Goal: Task Accomplishment & Management: Manage account settings

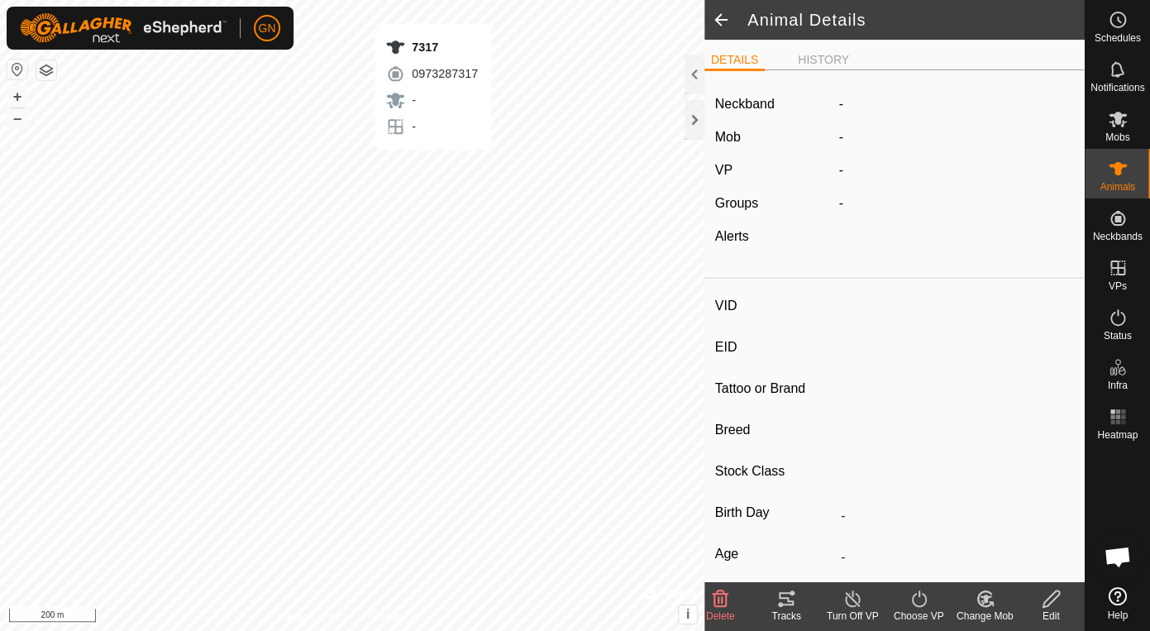
type input "7317"
type input "-"
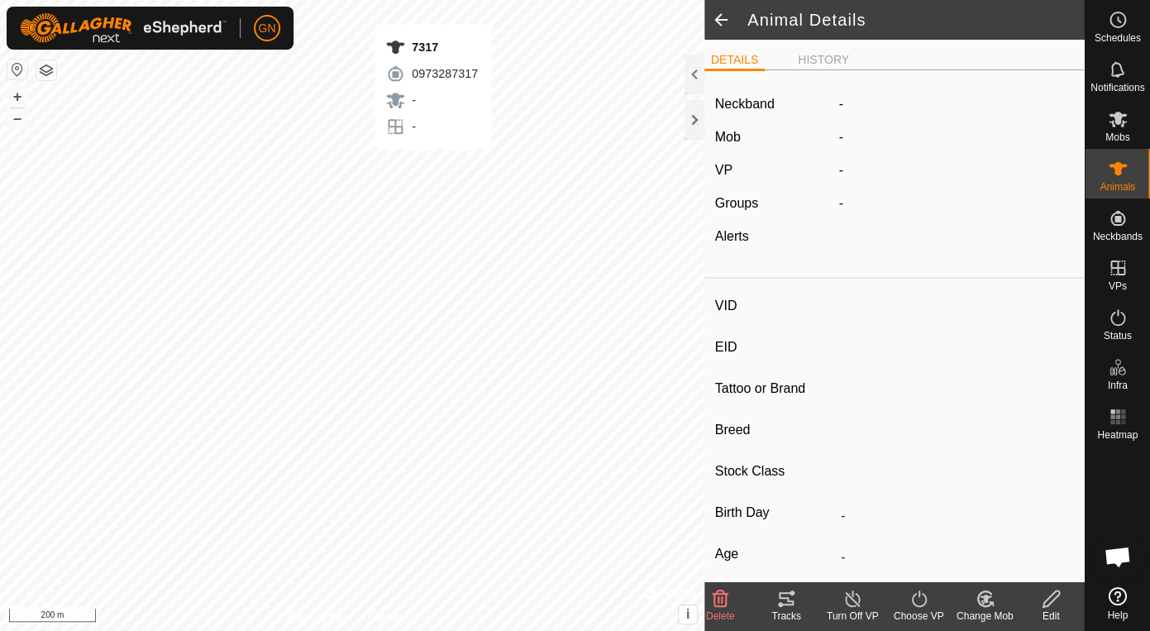
type input "-"
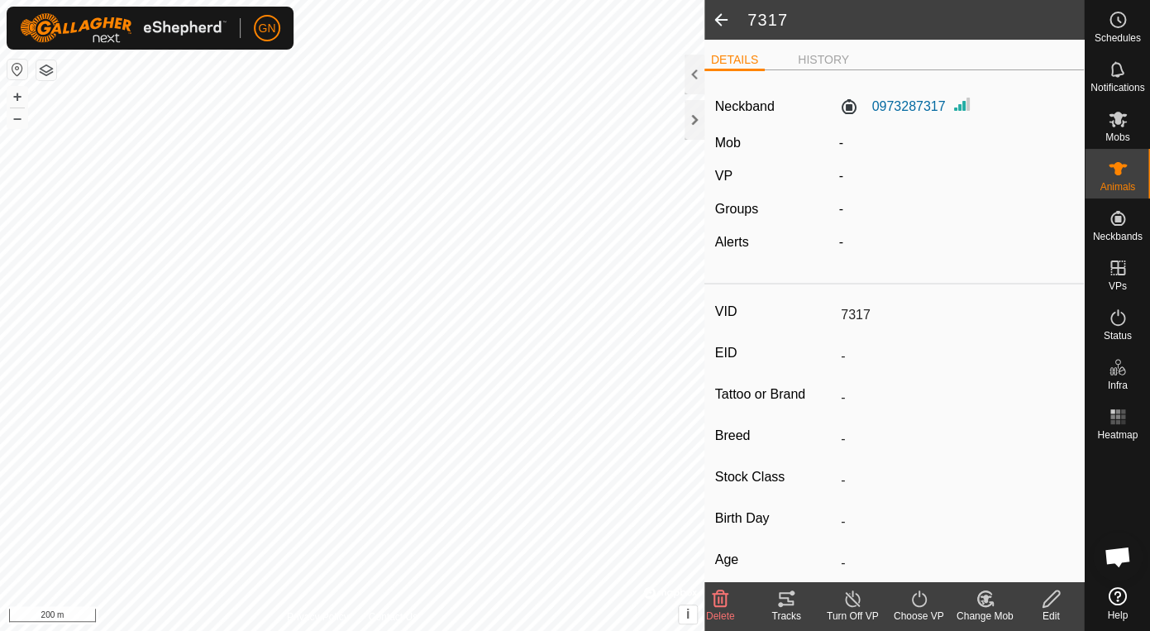
click at [918, 602] on icon at bounding box center [919, 599] width 21 height 20
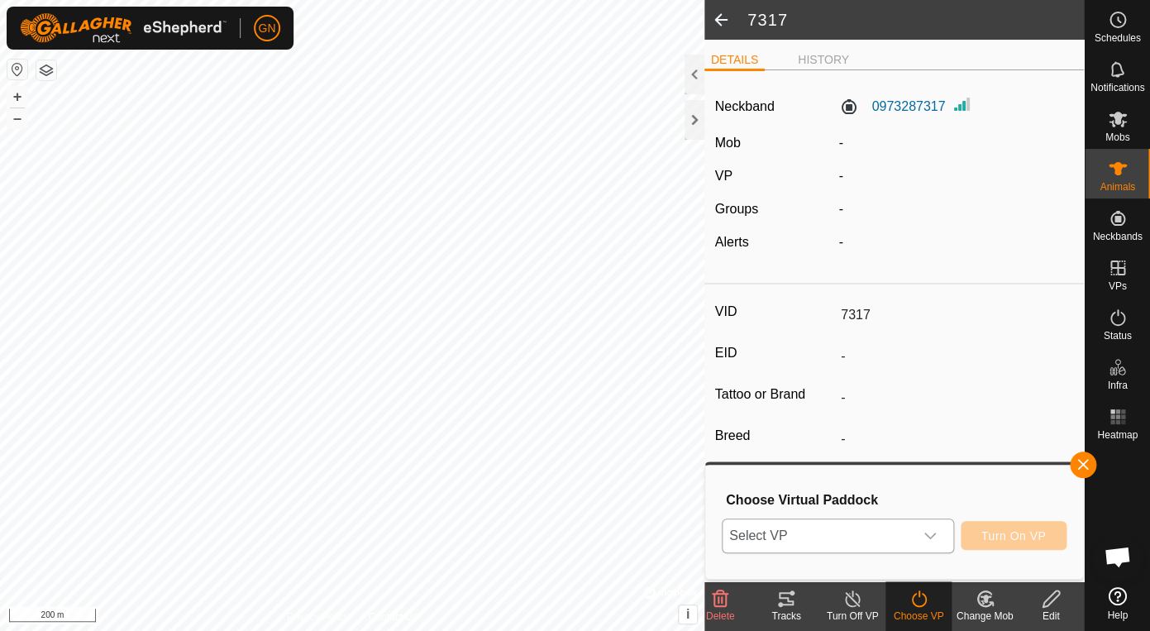
click at [932, 536] on icon "dropdown trigger" at bounding box center [930, 535] width 12 height 7
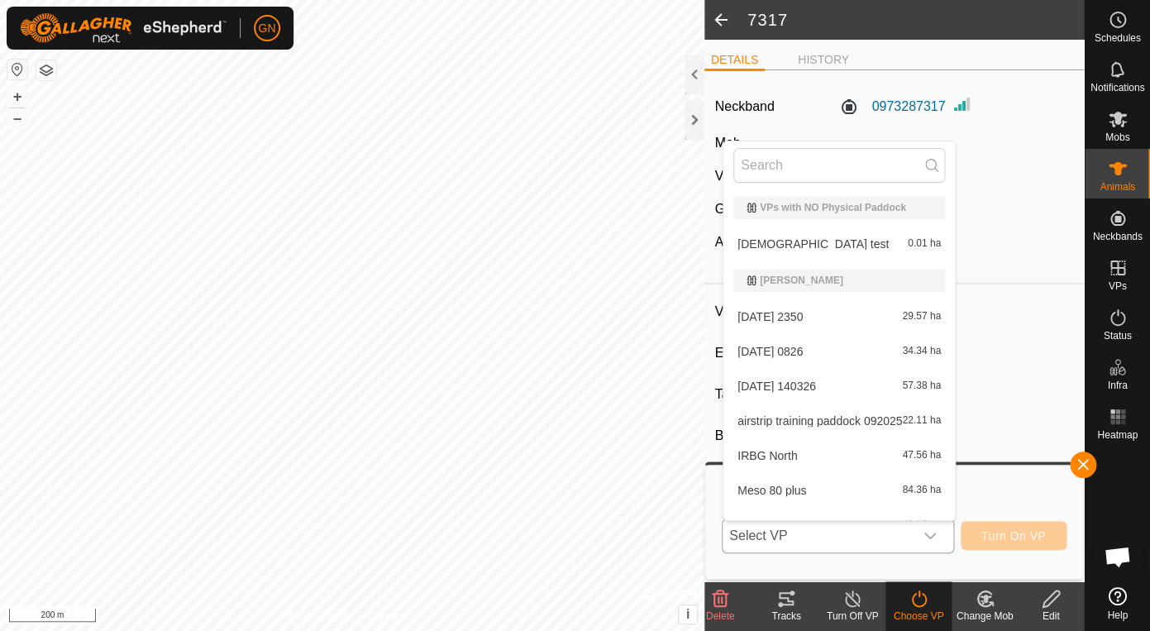
click at [932, 536] on icon "dropdown trigger" at bounding box center [930, 535] width 12 height 7
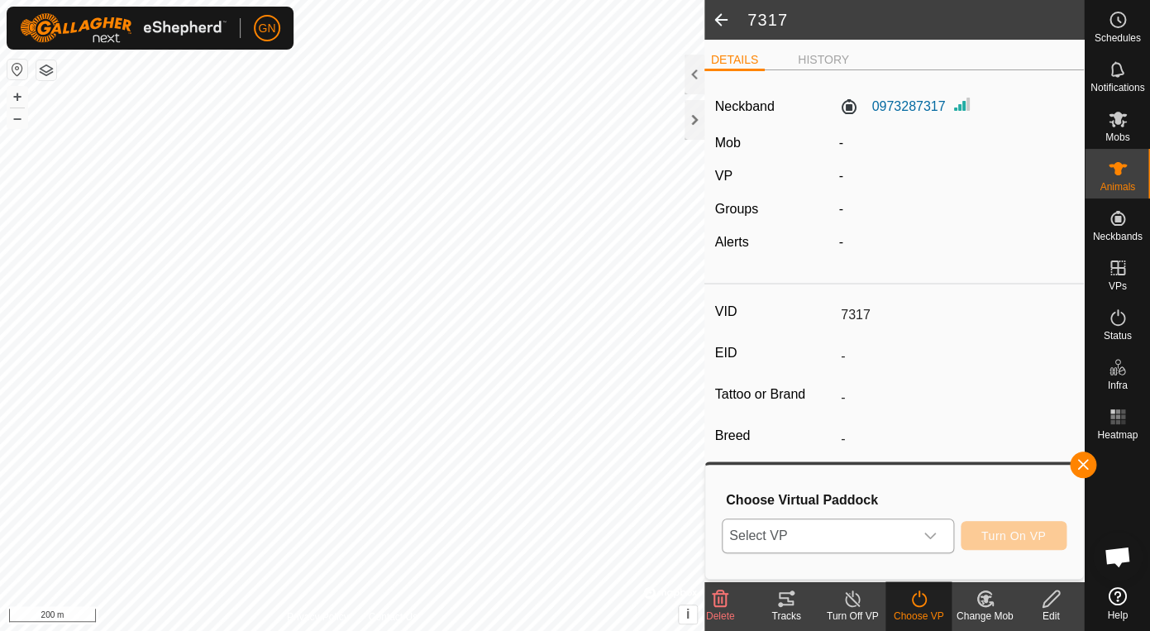
click at [932, 537] on icon "dropdown trigger" at bounding box center [929, 535] width 13 height 13
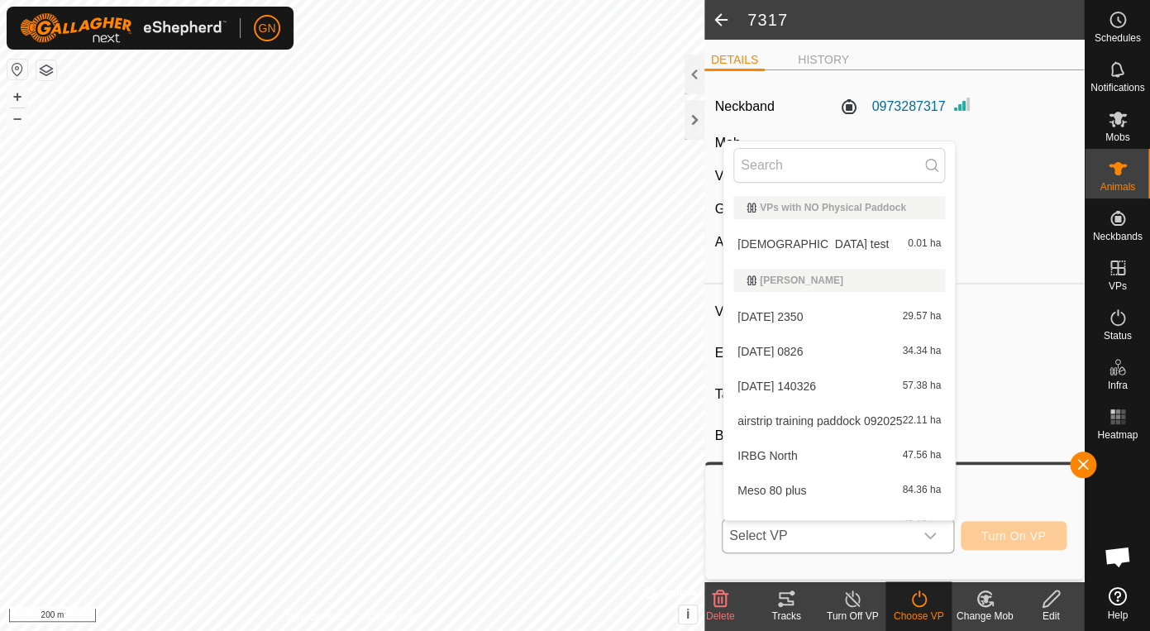
scroll to position [21, 0]
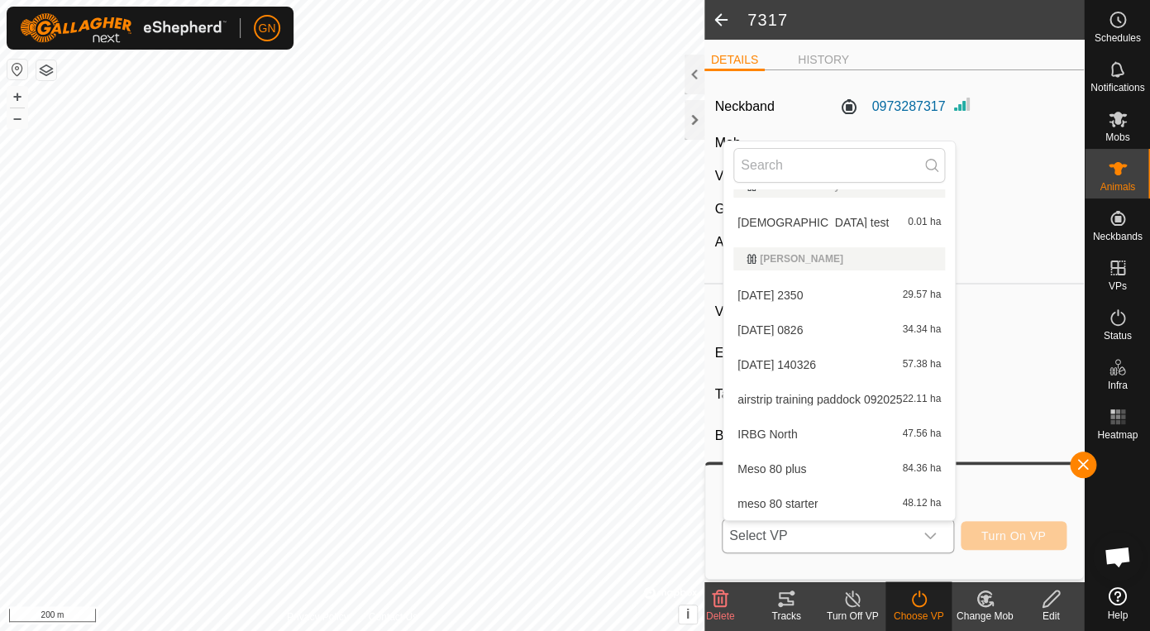
click at [751, 222] on li "church test 0.01 ha" at bounding box center [838, 222] width 231 height 33
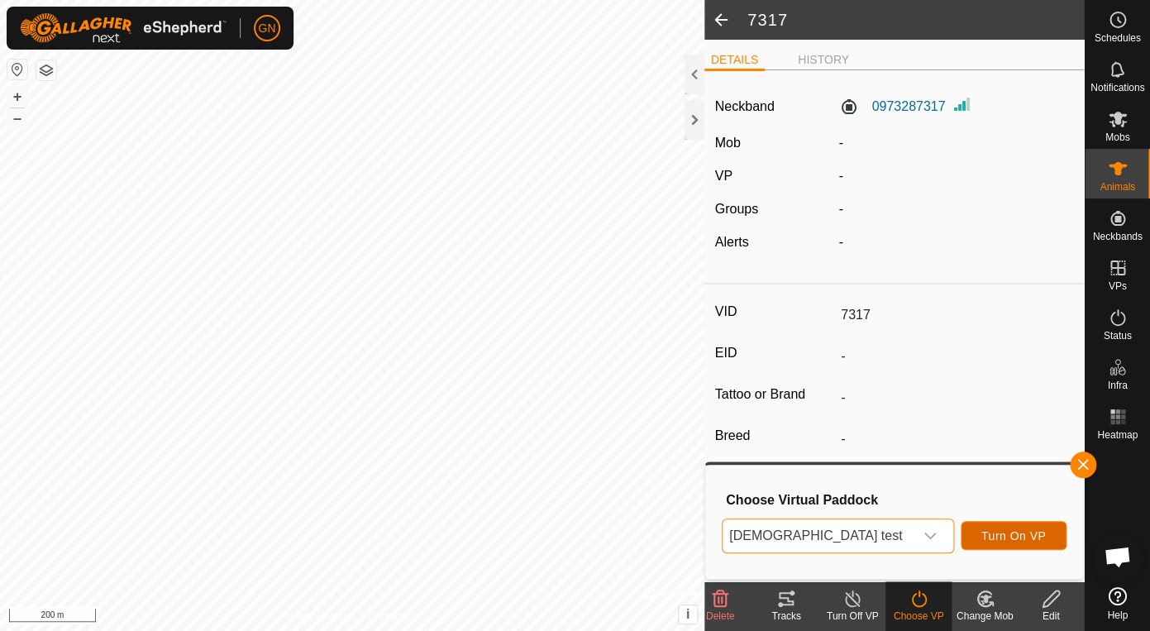
click at [1025, 535] on span "Turn On VP" at bounding box center [1013, 535] width 64 height 13
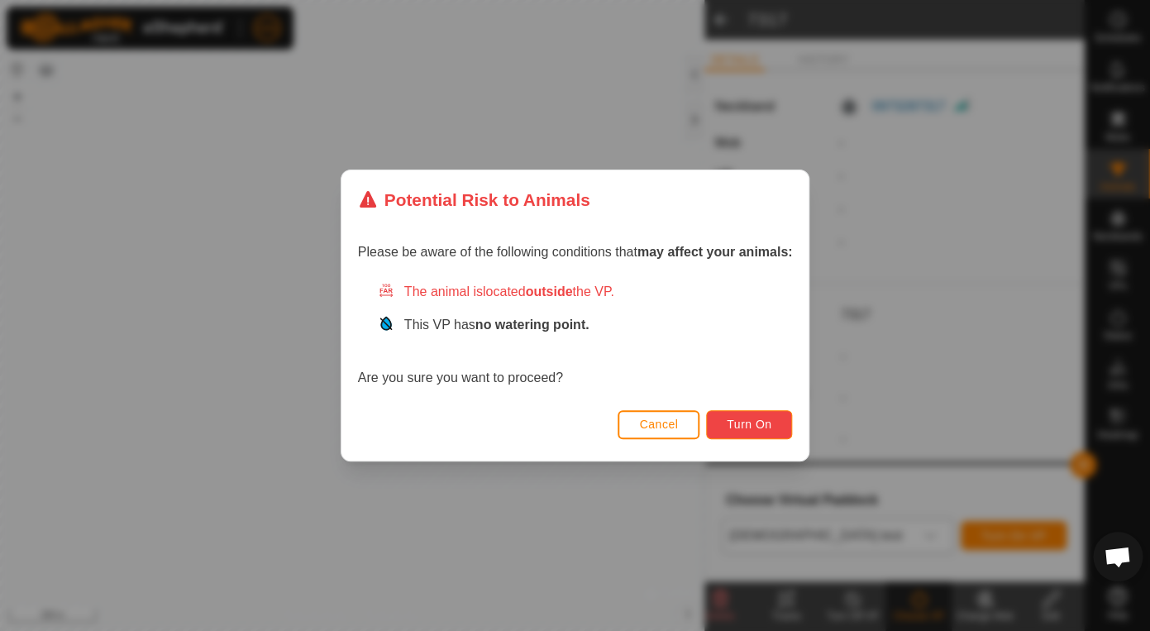
click at [755, 422] on span "Turn On" at bounding box center [749, 423] width 45 height 13
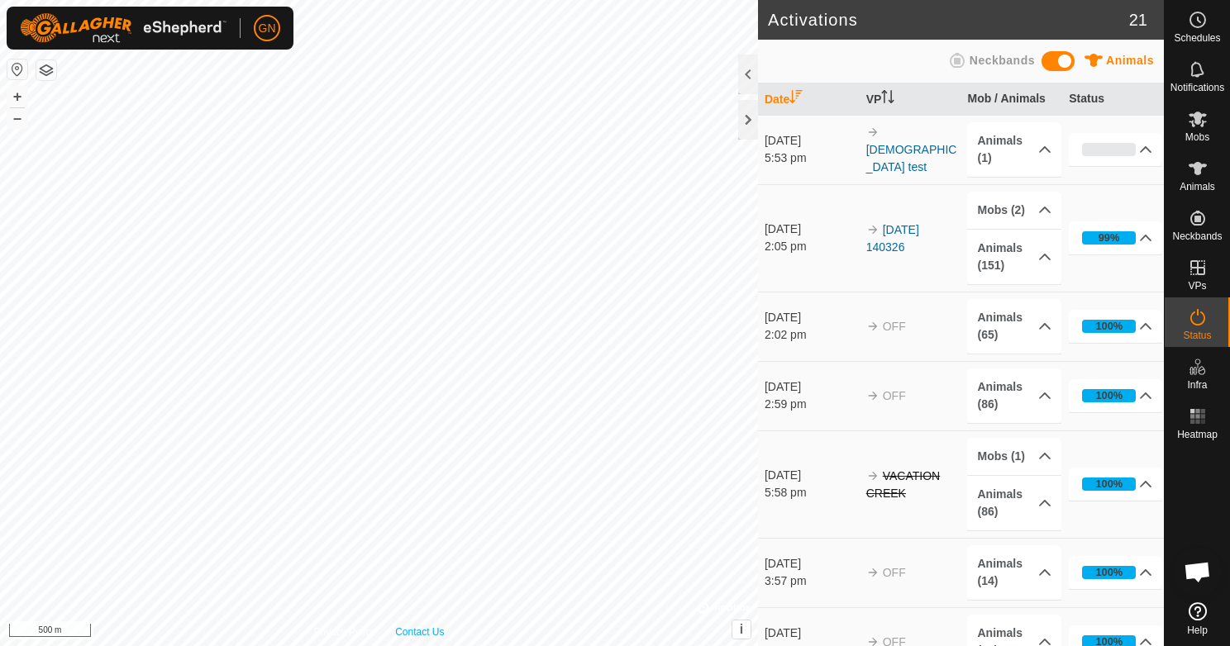
click at [433, 625] on div "Privacy Policy Contact Us WP 7 Type: dam Capacity: 100L Water Level: 100% Drink…" at bounding box center [379, 323] width 758 height 646
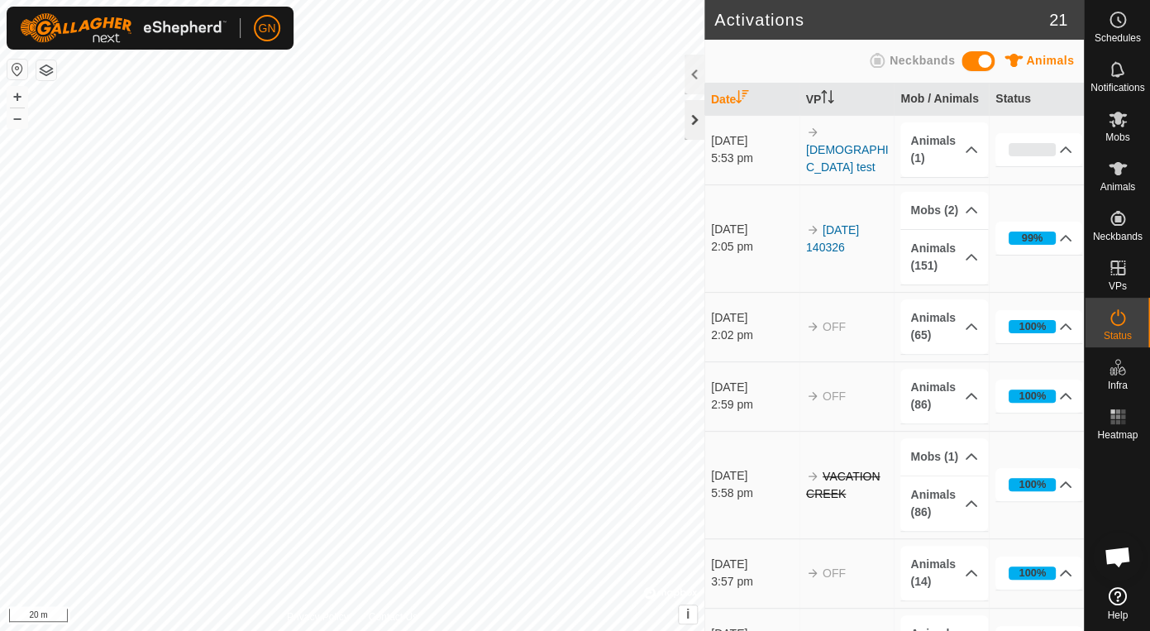
click at [688, 123] on div at bounding box center [695, 120] width 20 height 40
click at [694, 123] on div at bounding box center [695, 120] width 20 height 40
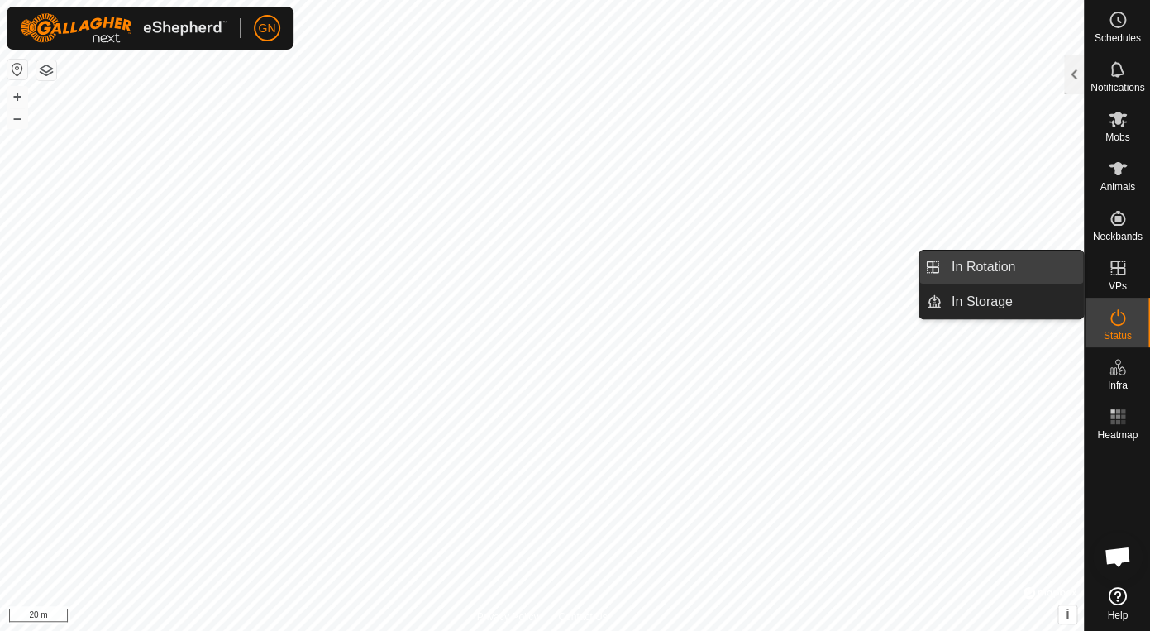
click at [1012, 264] on link "In Rotation" at bounding box center [1012, 266] width 141 height 33
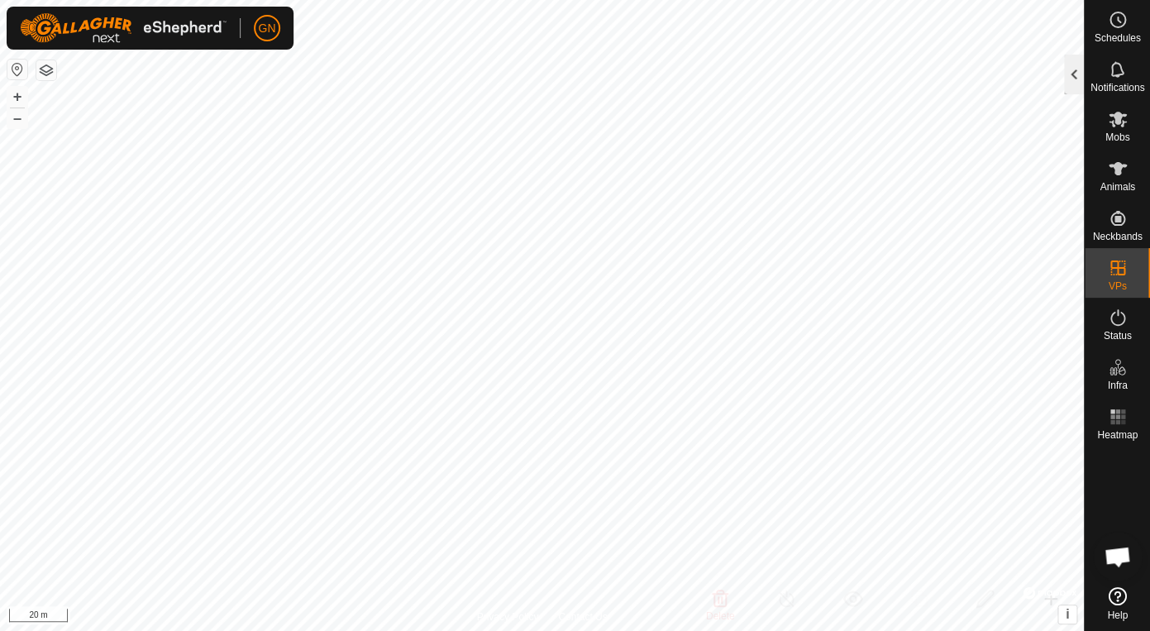
click at [1073, 69] on div at bounding box center [1074, 75] width 20 height 40
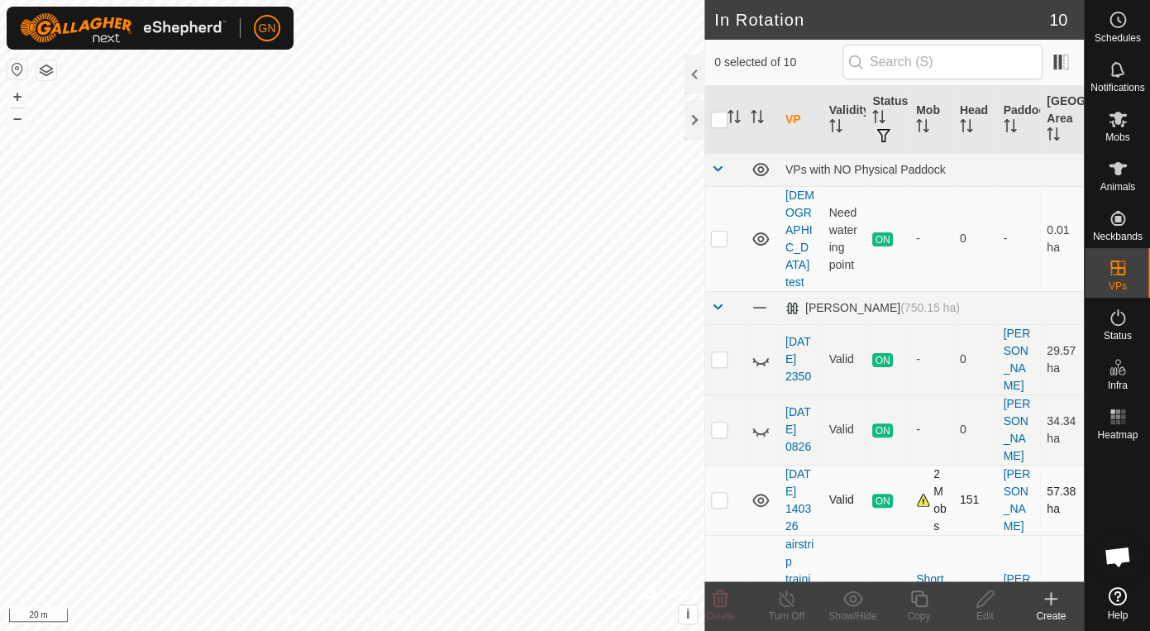
scroll to position [1, 0]
click at [1047, 597] on icon at bounding box center [1051, 599] width 20 height 20
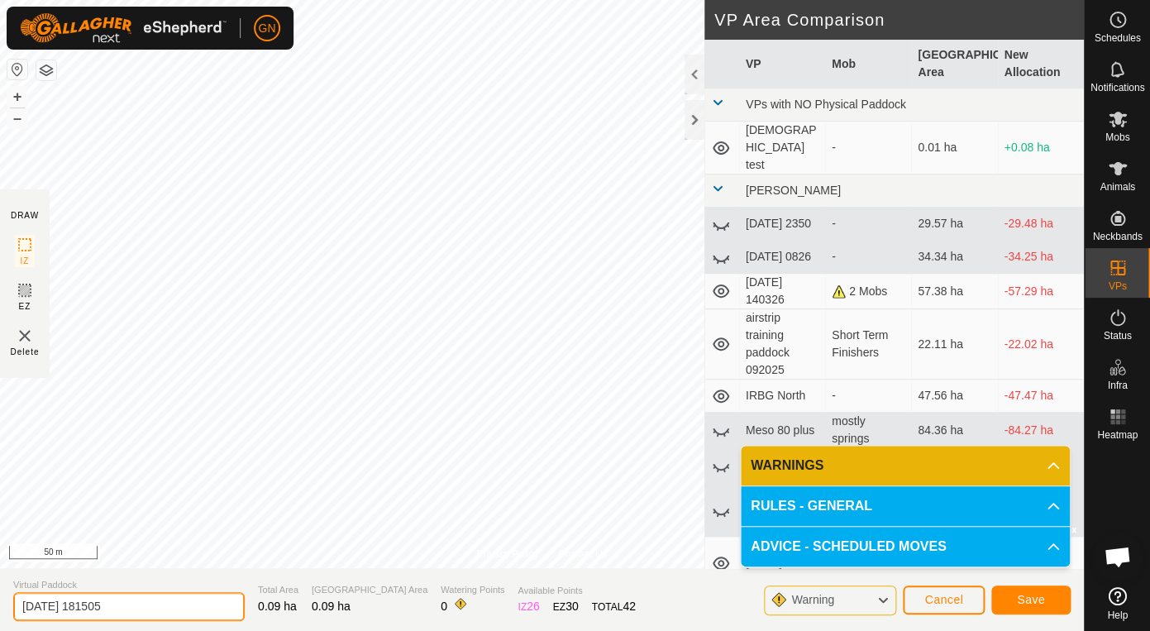
drag, startPoint x: 132, startPoint y: 602, endPoint x: -15, endPoint y: 568, distance: 151.0
click at [13, 592] on input "2025-10-08 181505" at bounding box center [128, 606] width 231 height 29
type input "[DEMOGRAPHIC_DATA] 2"
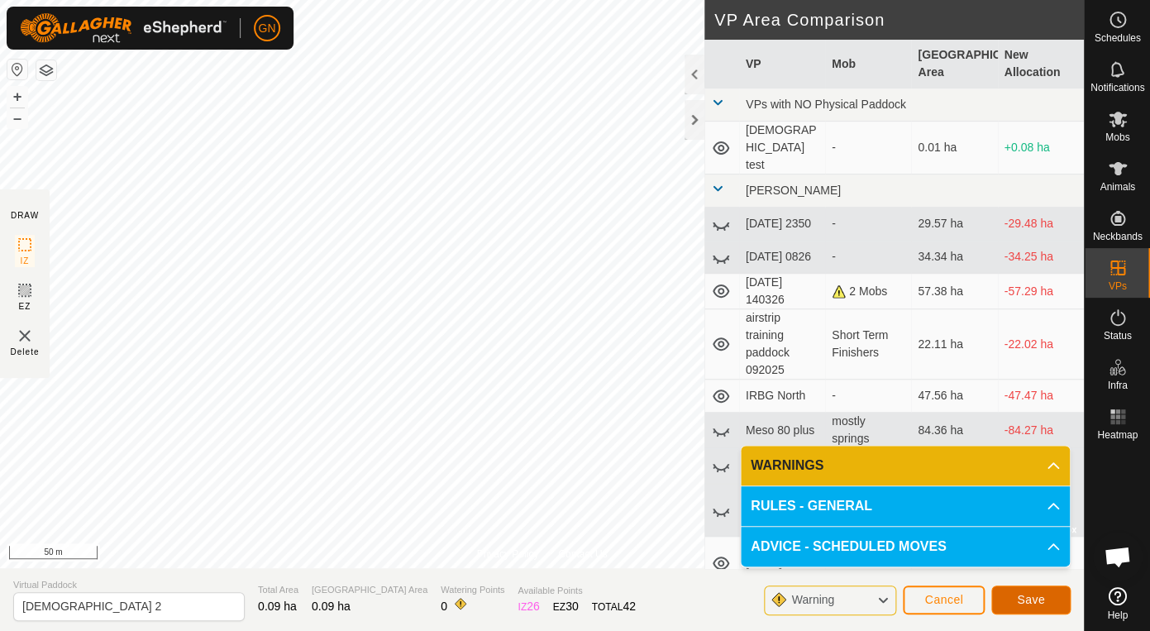
click at [1046, 597] on button "Save" at bounding box center [1030, 599] width 79 height 29
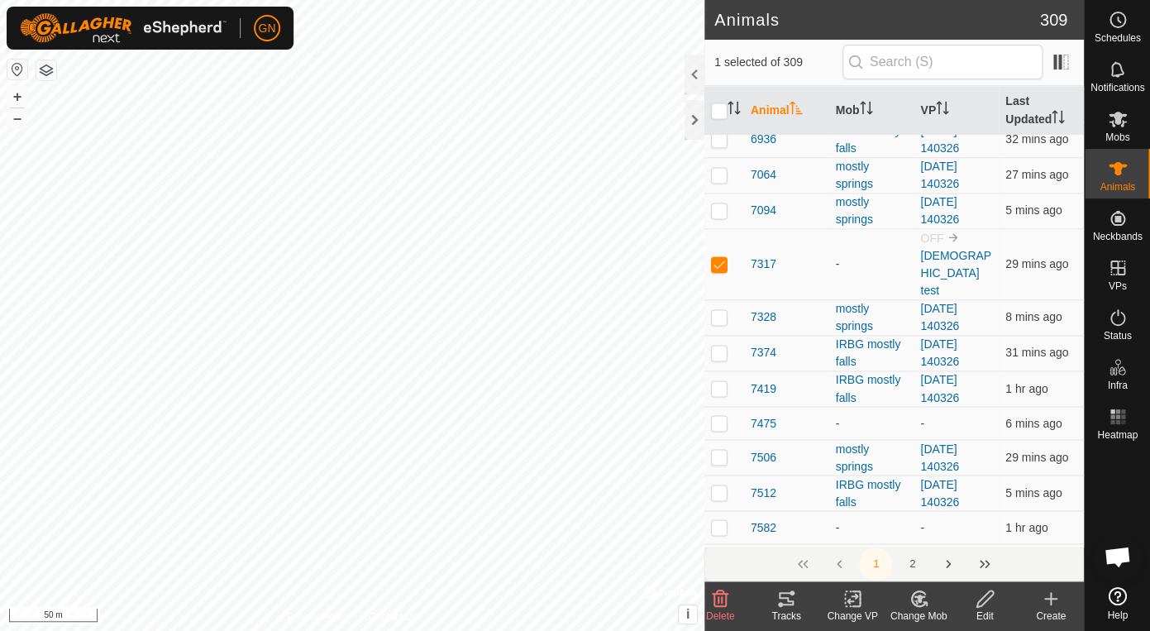
scroll to position [5410, 0]
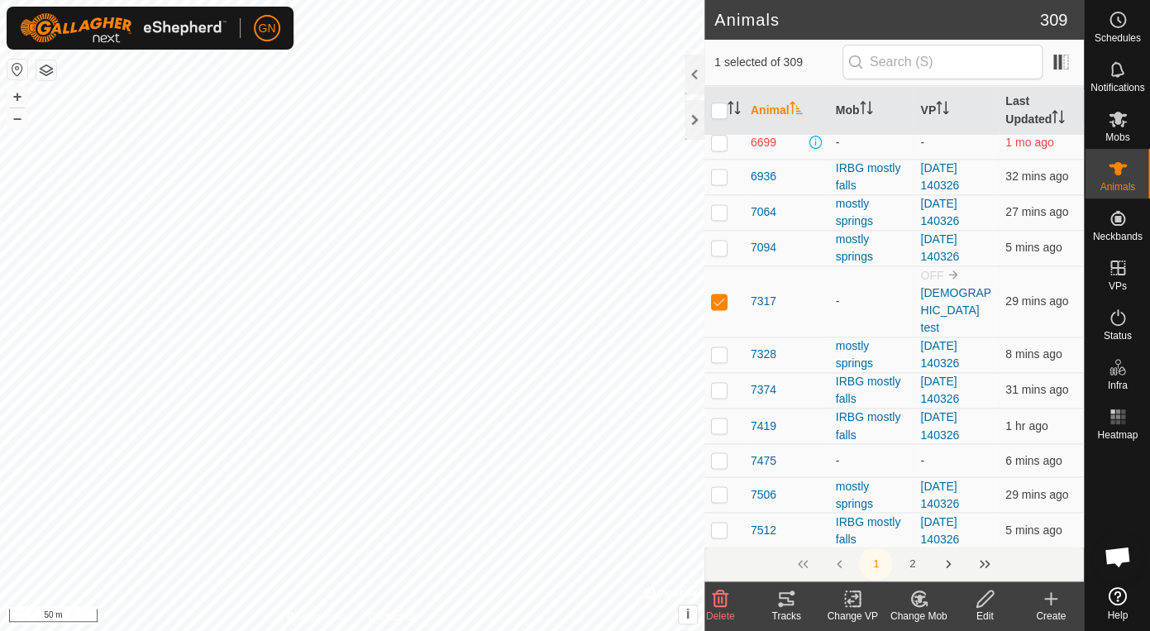
click at [914, 599] on icon at bounding box center [919, 599] width 21 height 20
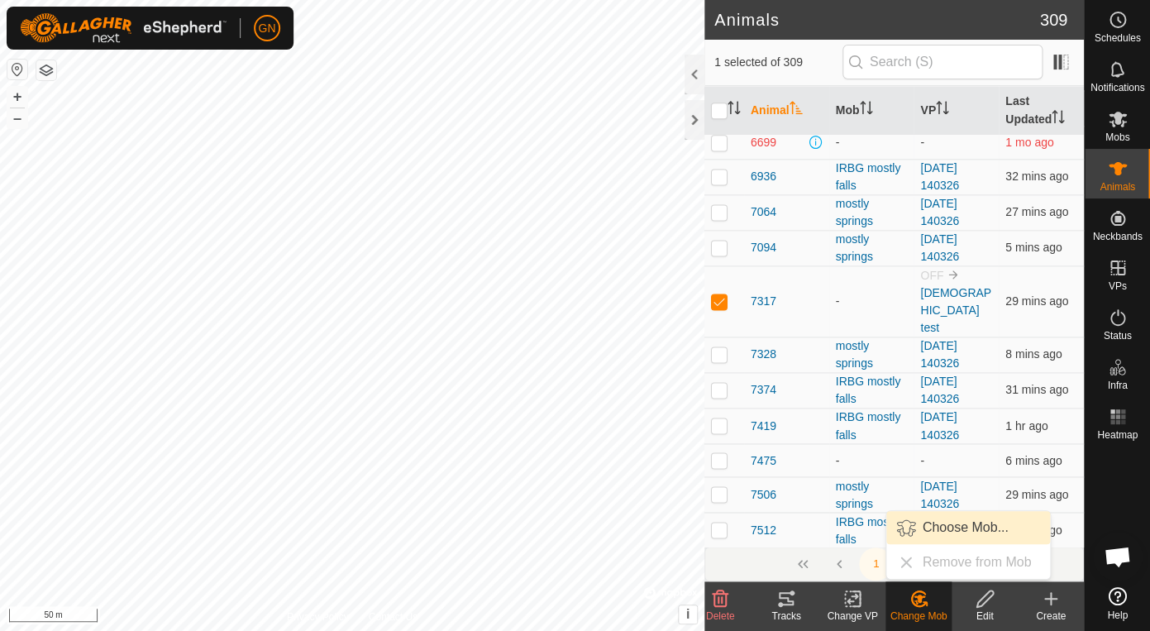
click at [933, 525] on span "Choose Mob..." at bounding box center [966, 528] width 86 height 20
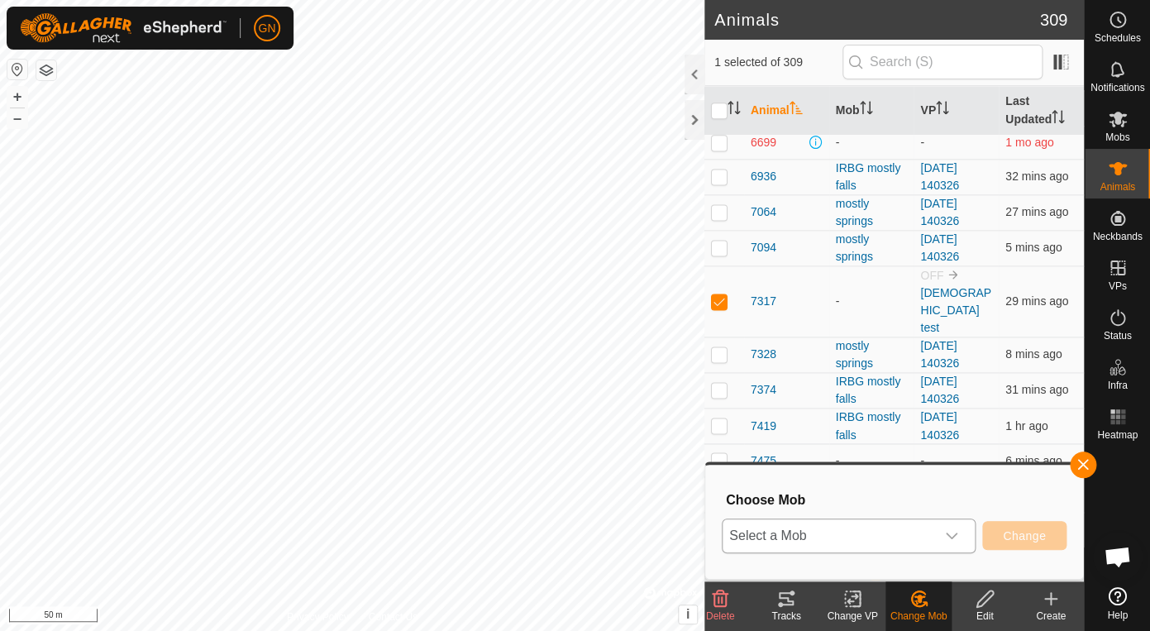
click at [951, 535] on icon "dropdown trigger" at bounding box center [951, 535] width 13 height 13
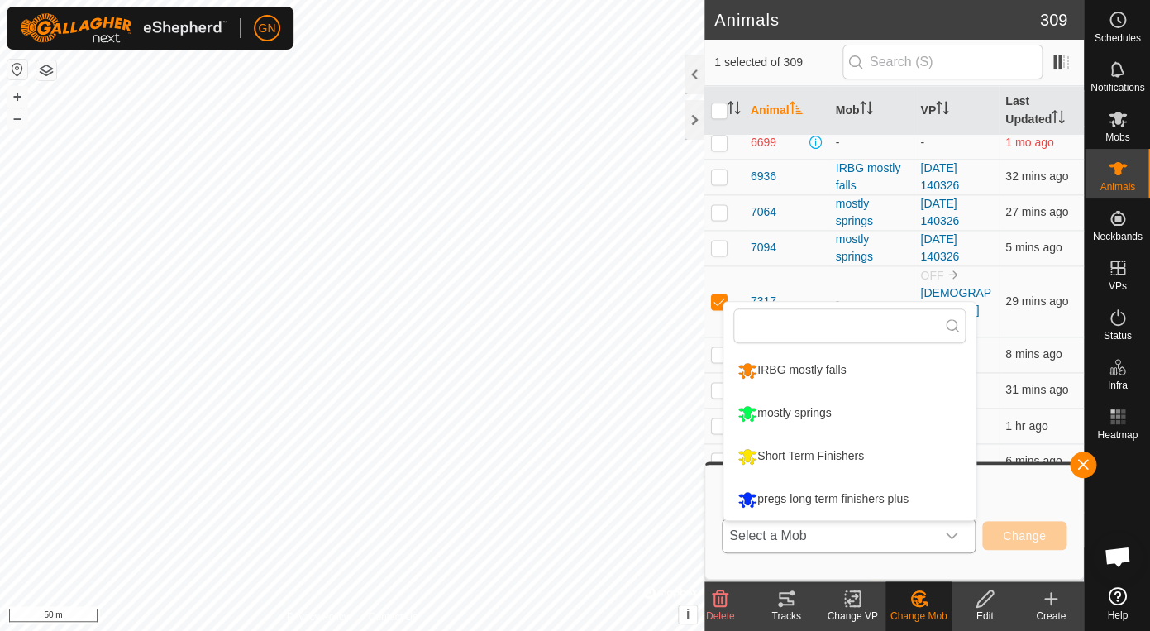
click at [951, 535] on icon "dropdown trigger" at bounding box center [951, 535] width 13 height 13
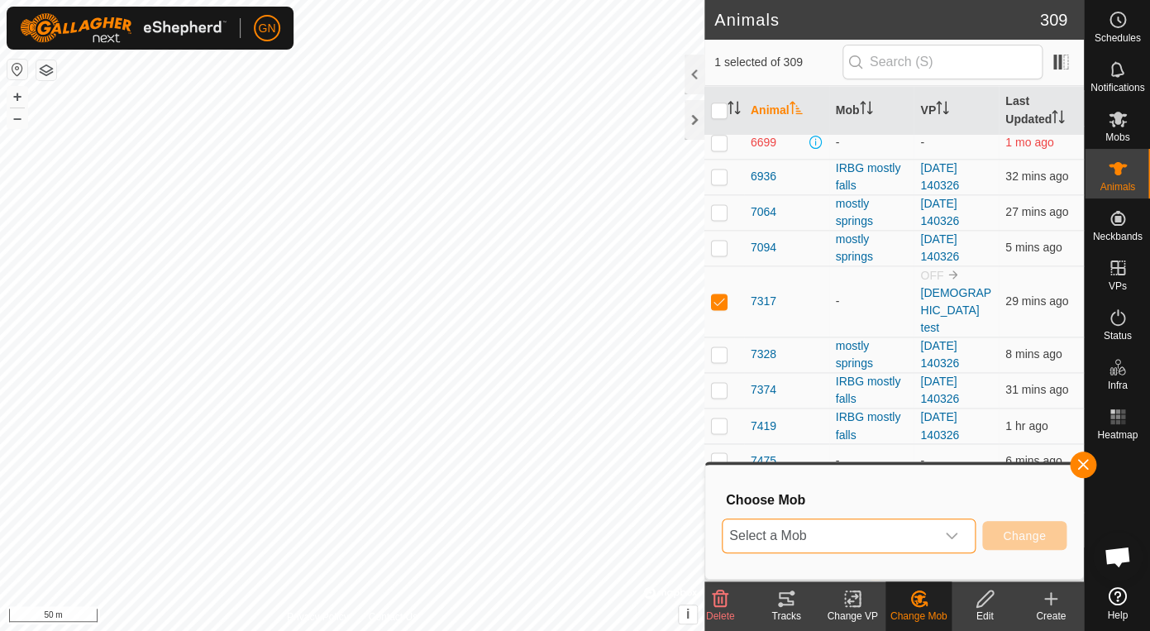
click at [1051, 599] on icon at bounding box center [1051, 599] width 12 height 0
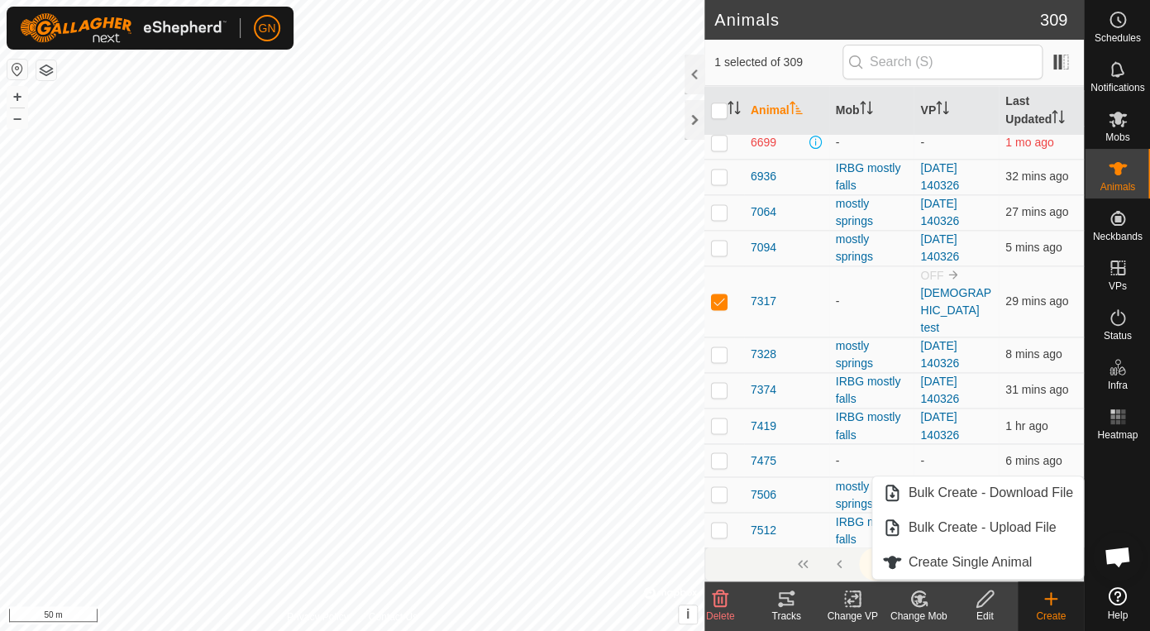
click at [1051, 599] on icon at bounding box center [1051, 599] width 12 height 0
click at [1112, 122] on icon at bounding box center [1118, 120] width 18 height 16
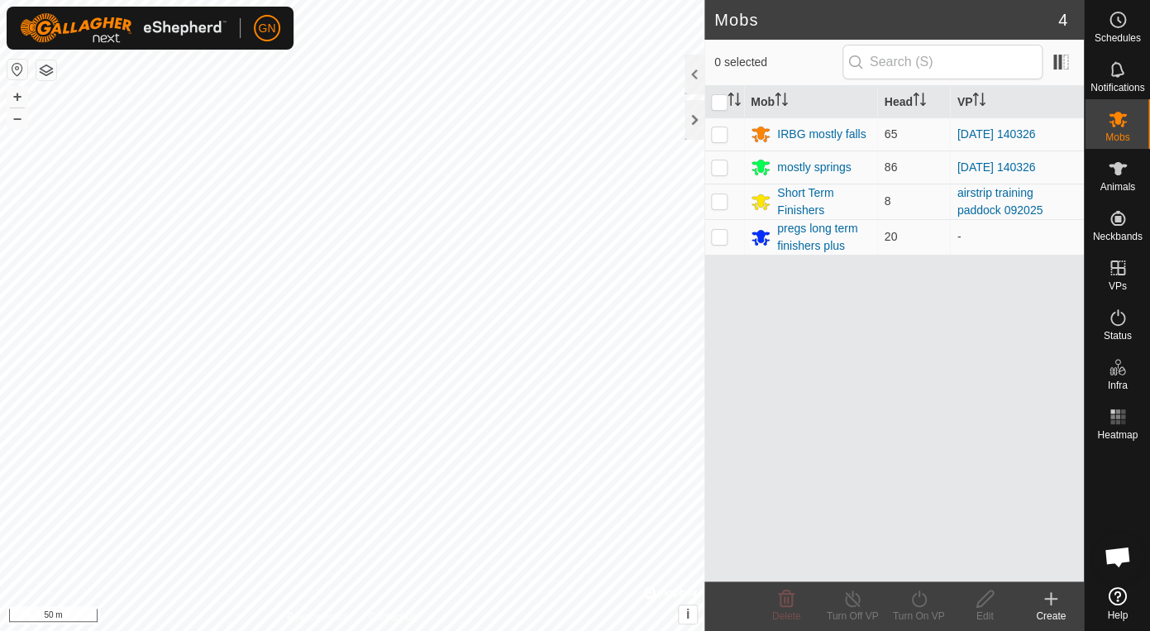
click at [1047, 595] on icon at bounding box center [1051, 599] width 20 height 20
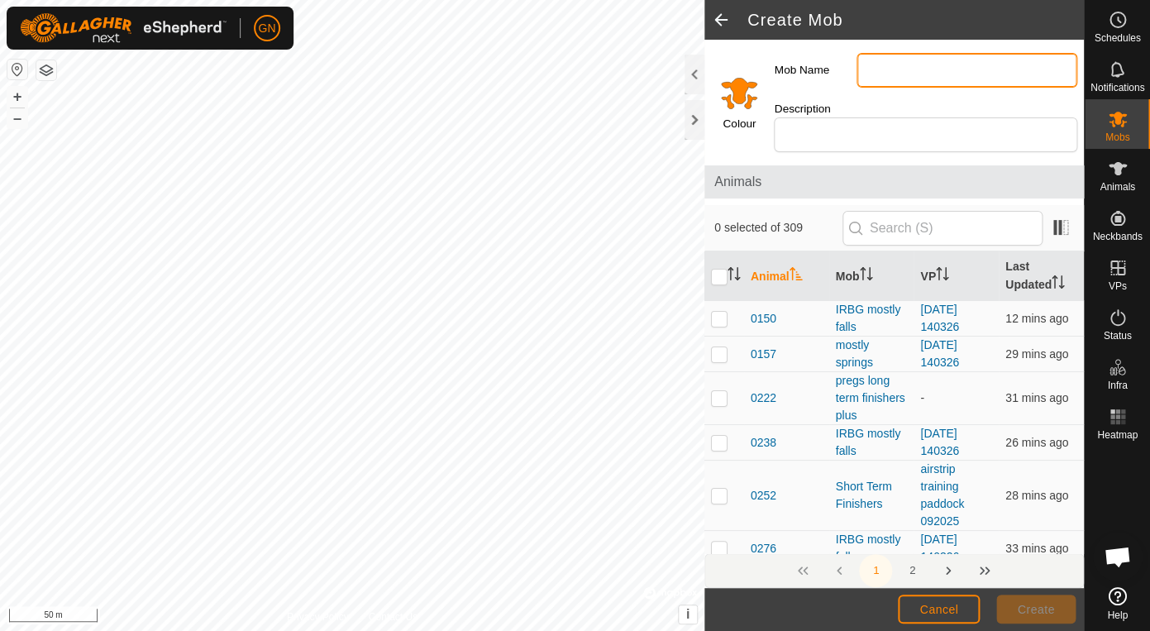
click at [872, 72] on input "Mob Name" at bounding box center [966, 70] width 221 height 35
type input "[DEMOGRAPHIC_DATA] test mob"
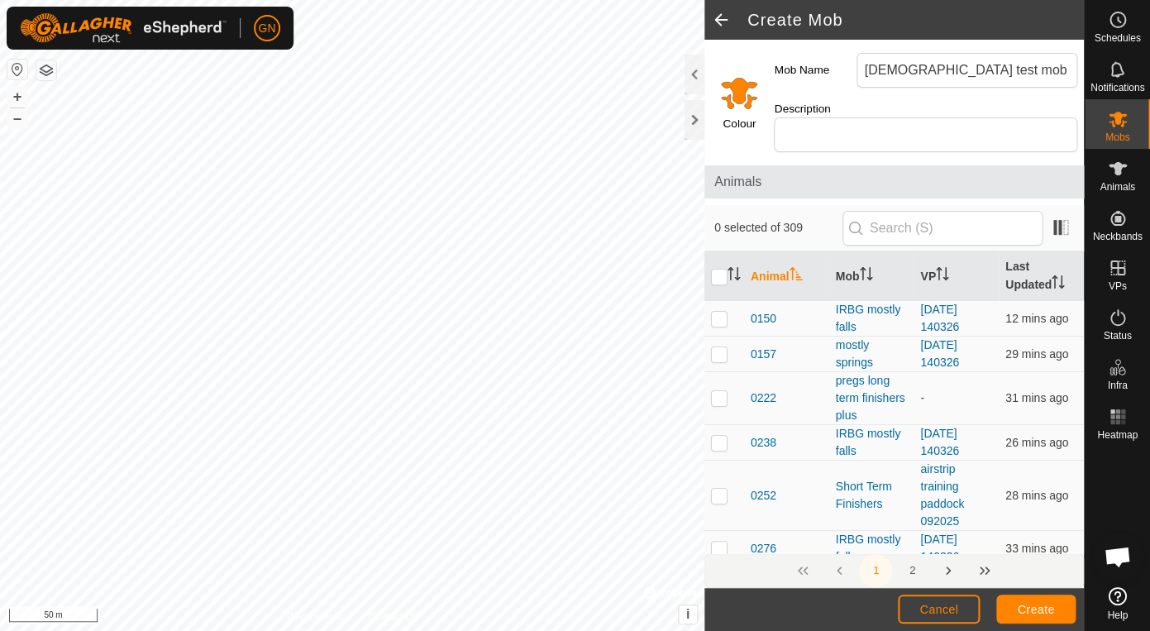
click at [736, 96] on input "Select a color" at bounding box center [739, 93] width 40 height 40
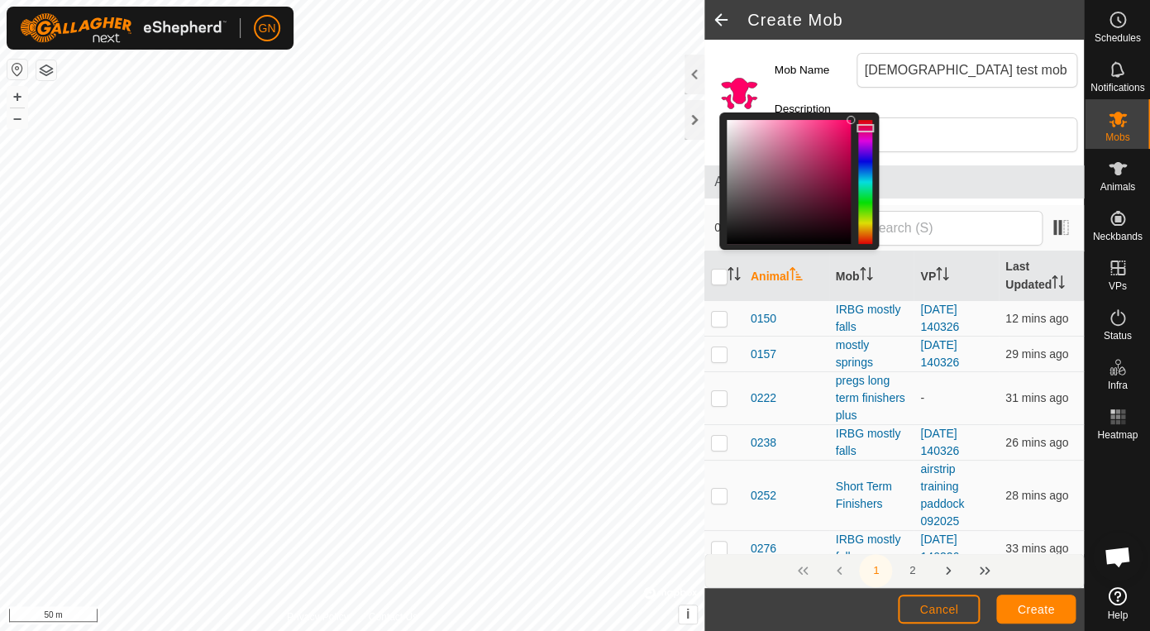
click at [863, 128] on div at bounding box center [865, 182] width 14 height 124
click at [1042, 606] on span "Create" at bounding box center [1036, 609] width 37 height 13
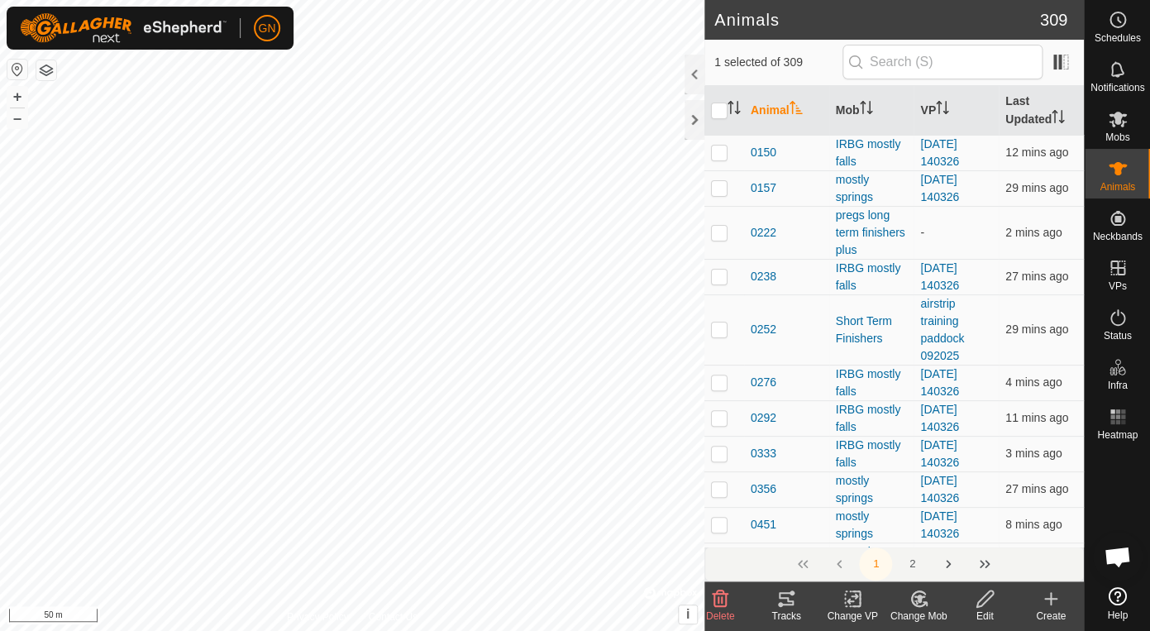
click at [912, 600] on icon at bounding box center [918, 598] width 14 height 15
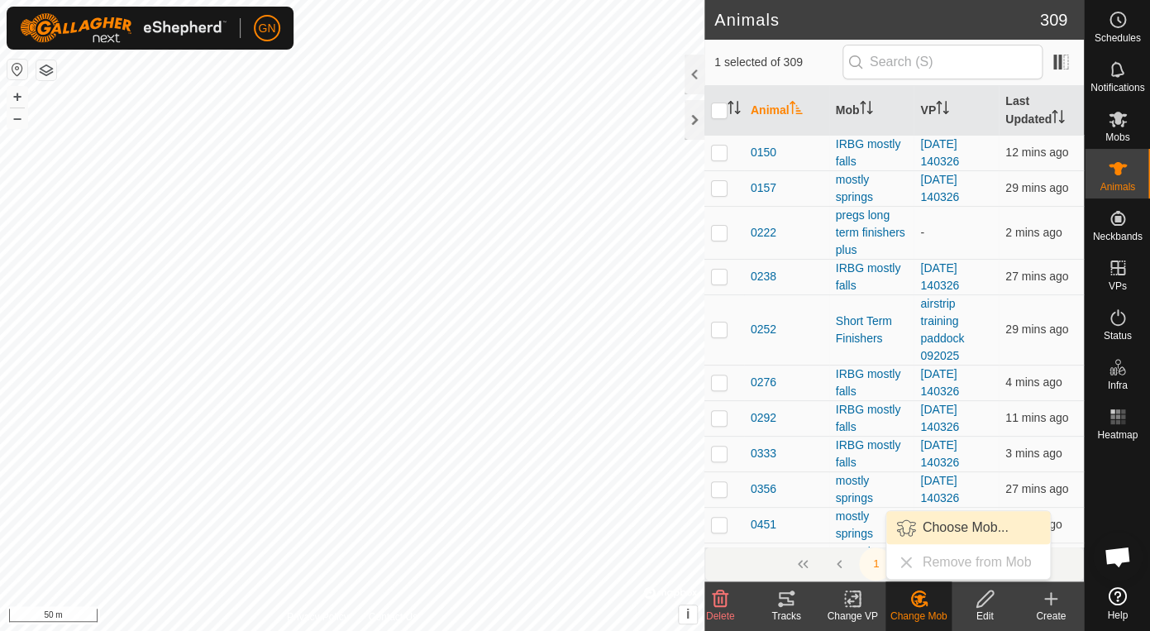
click at [915, 527] on link "Choose Mob..." at bounding box center [968, 527] width 164 height 33
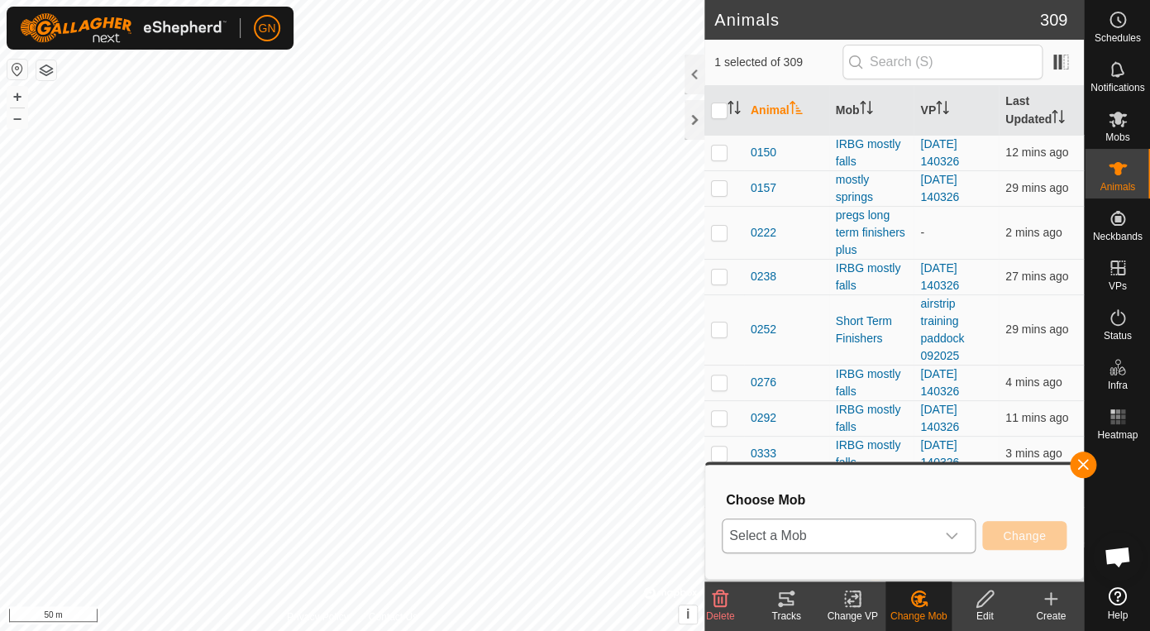
click at [951, 533] on icon "dropdown trigger" at bounding box center [951, 535] width 13 height 13
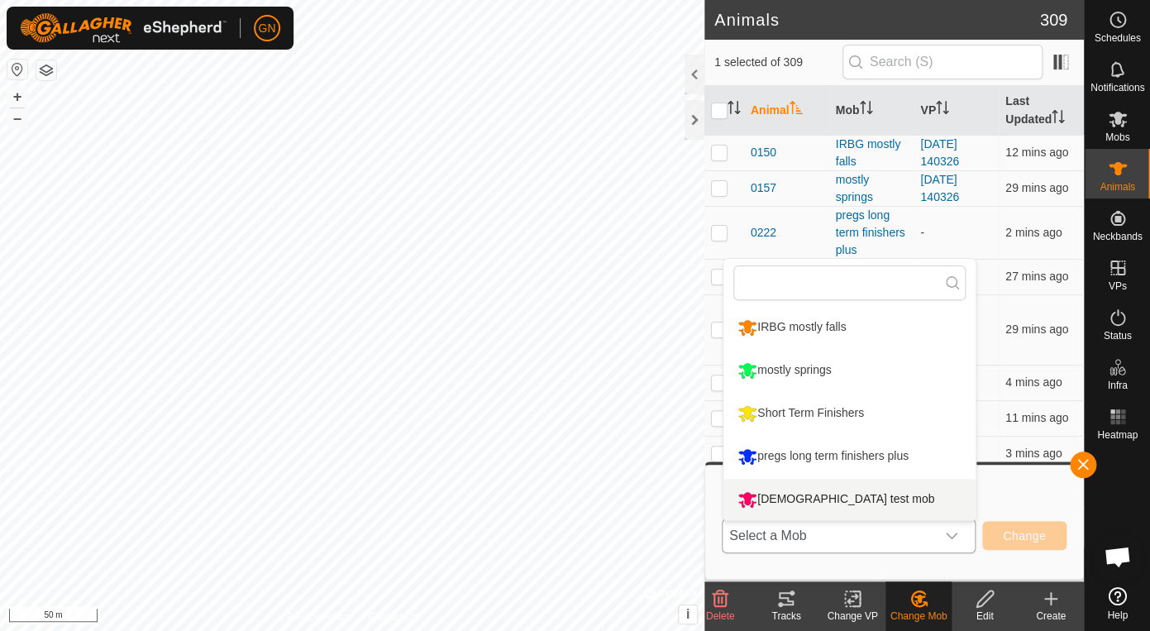
click at [822, 495] on li "[DEMOGRAPHIC_DATA] test mob" at bounding box center [849, 499] width 252 height 41
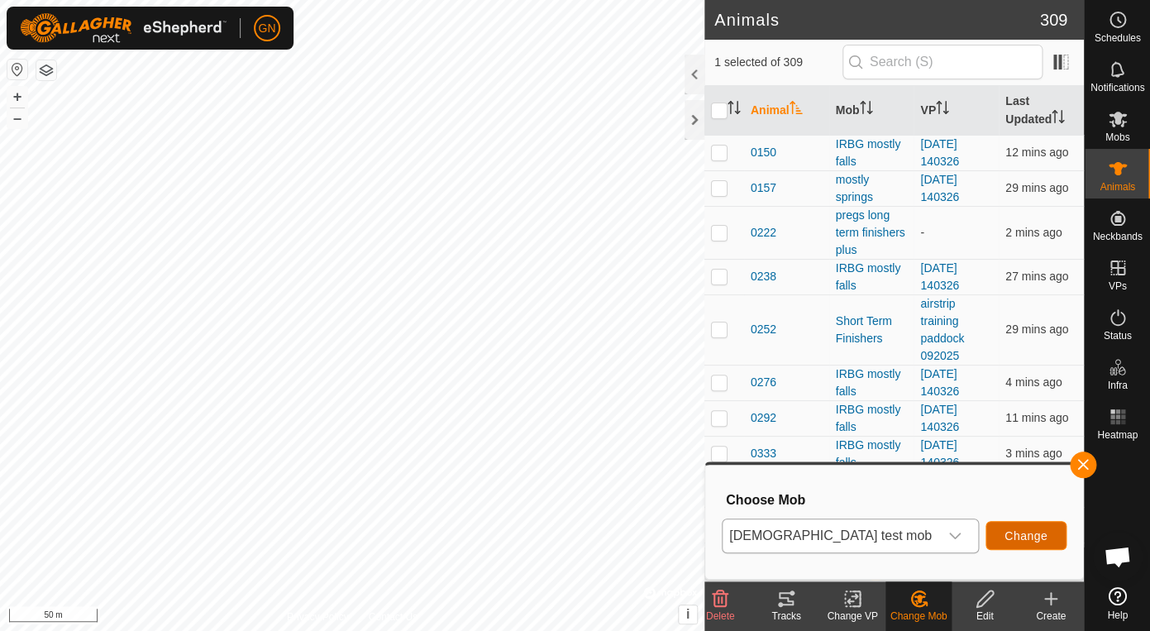
click at [1018, 530] on span "Change" at bounding box center [1025, 535] width 43 height 13
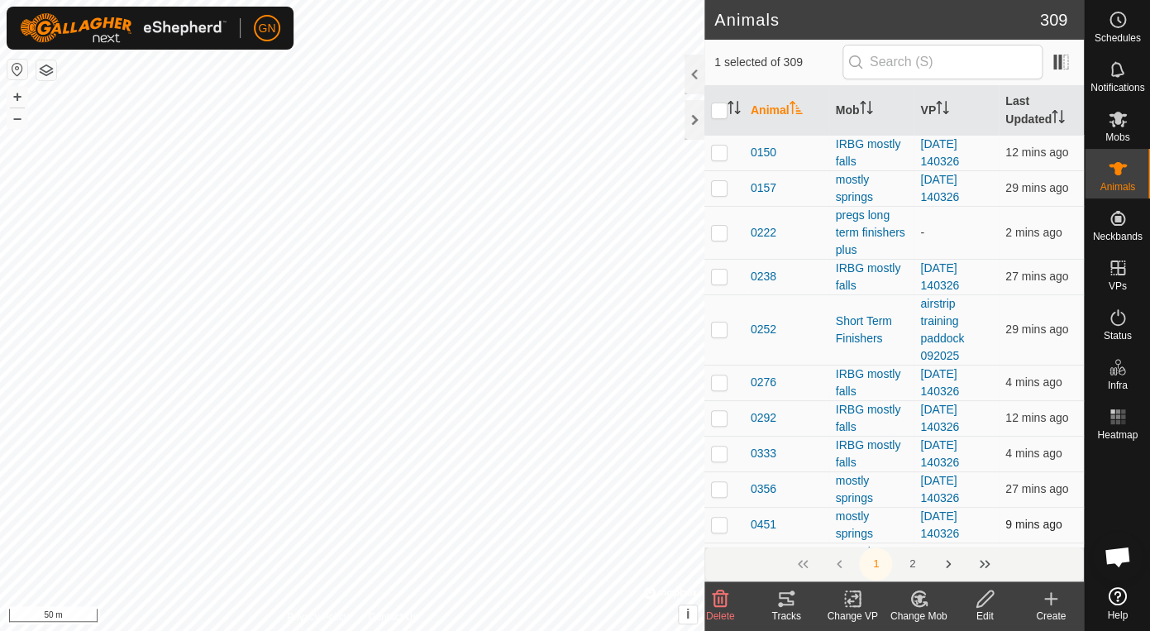
checkbox input "true"
click at [851, 596] on icon at bounding box center [853, 599] width 12 height 11
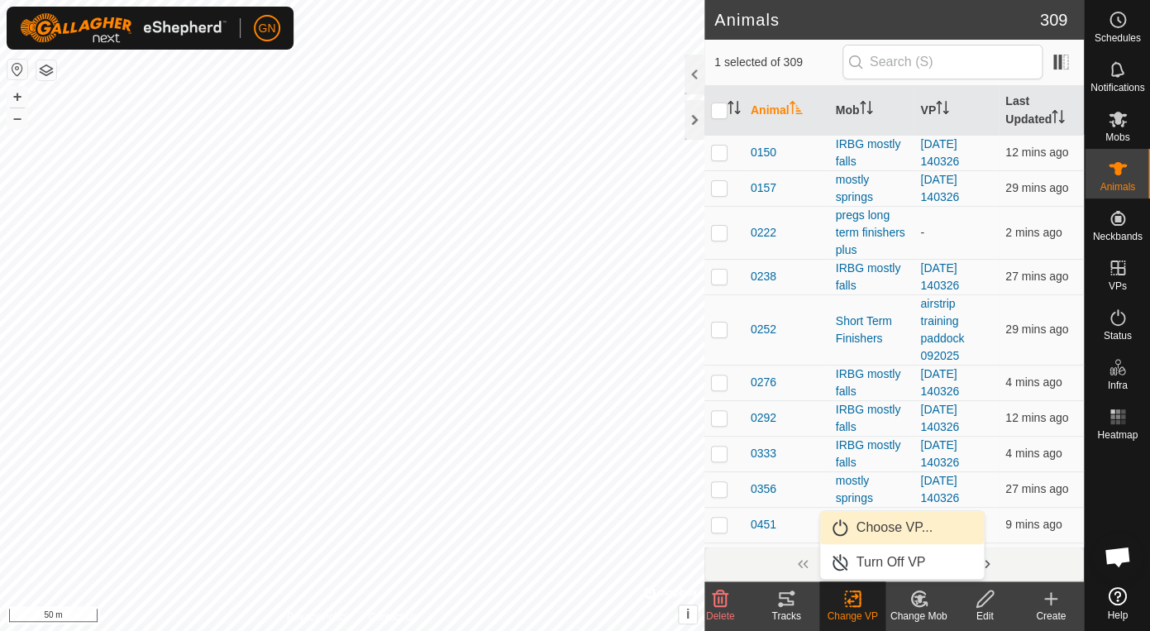
click at [855, 524] on link "Choose VP..." at bounding box center [902, 527] width 164 height 33
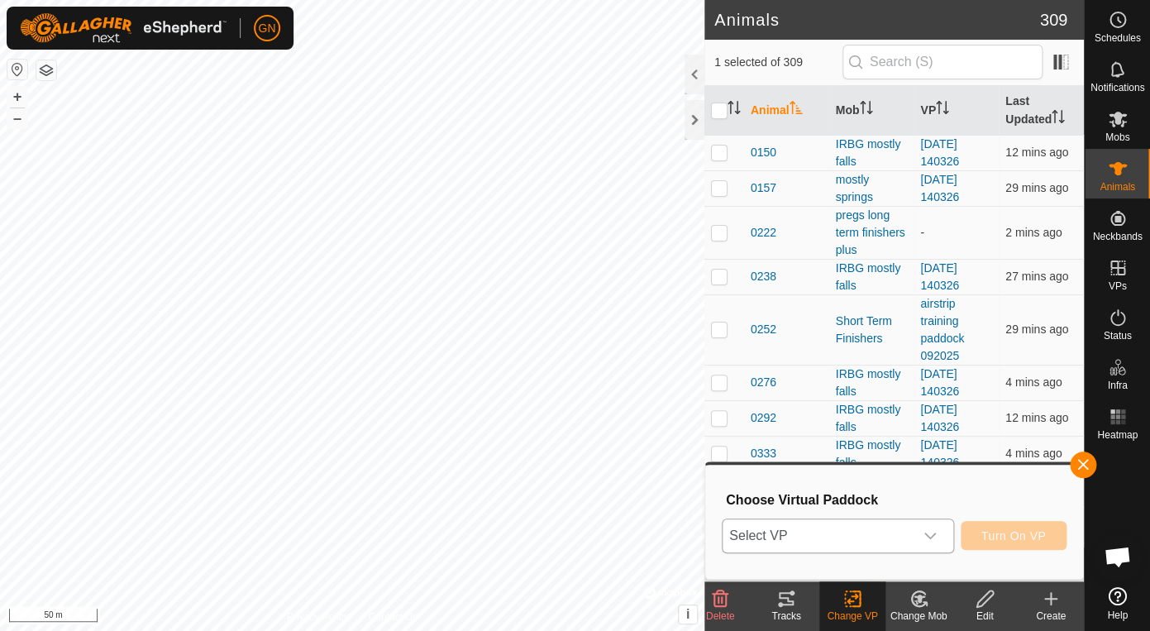
click at [932, 534] on icon "dropdown trigger" at bounding box center [929, 535] width 13 height 13
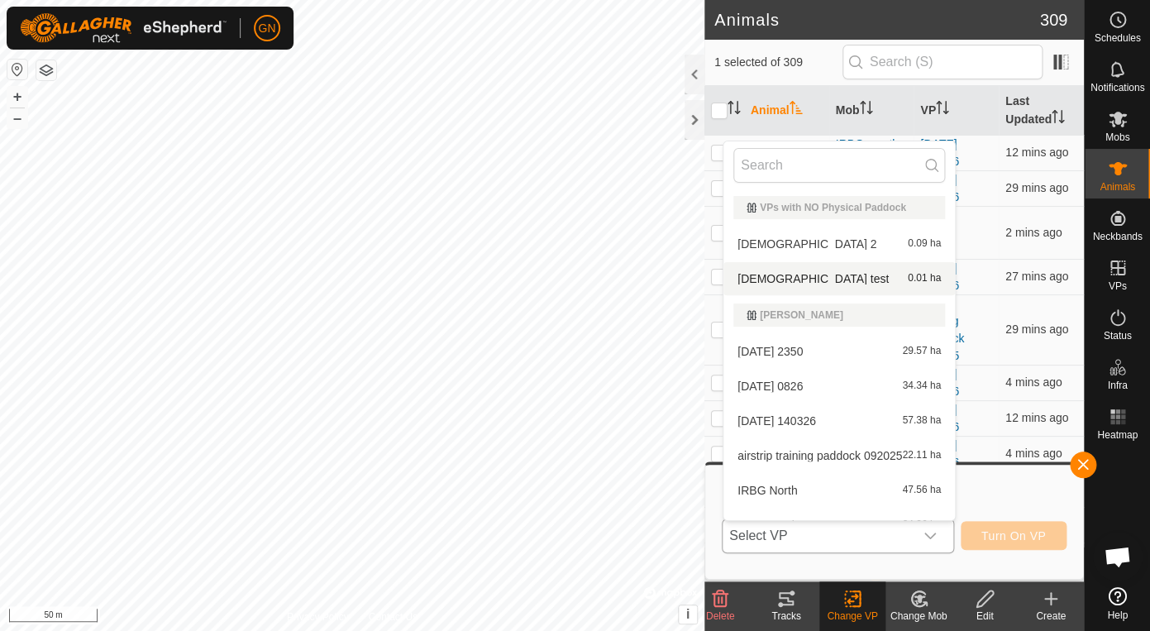
click at [761, 276] on li "church test 0.01 ha" at bounding box center [838, 278] width 231 height 33
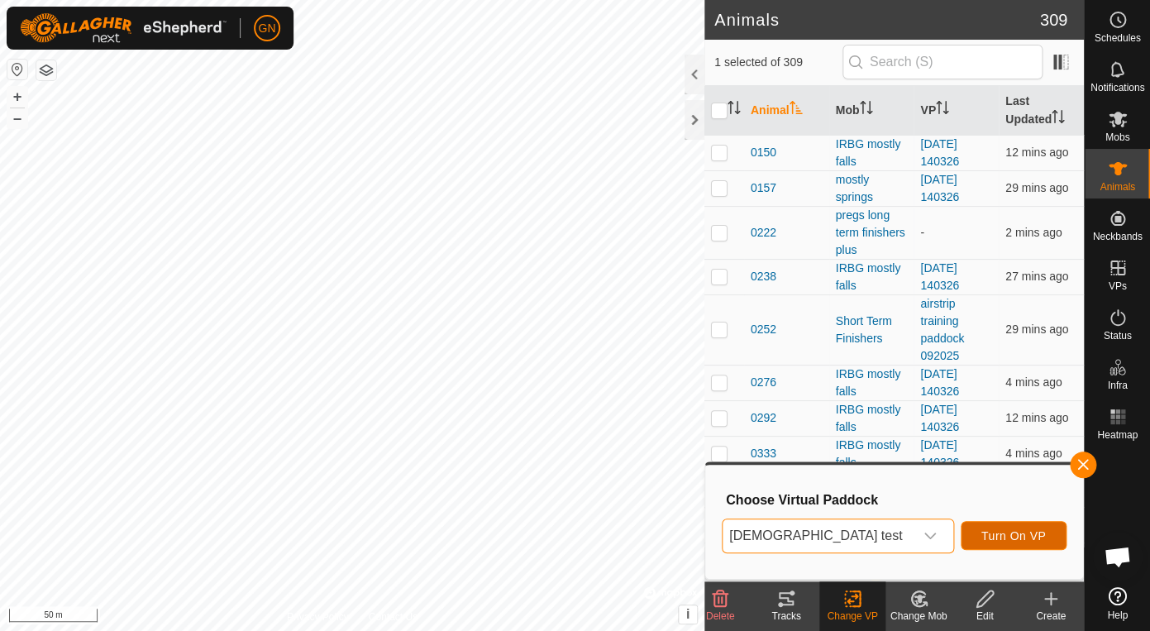
click at [1004, 537] on span "Turn On VP" at bounding box center [1013, 535] width 64 height 13
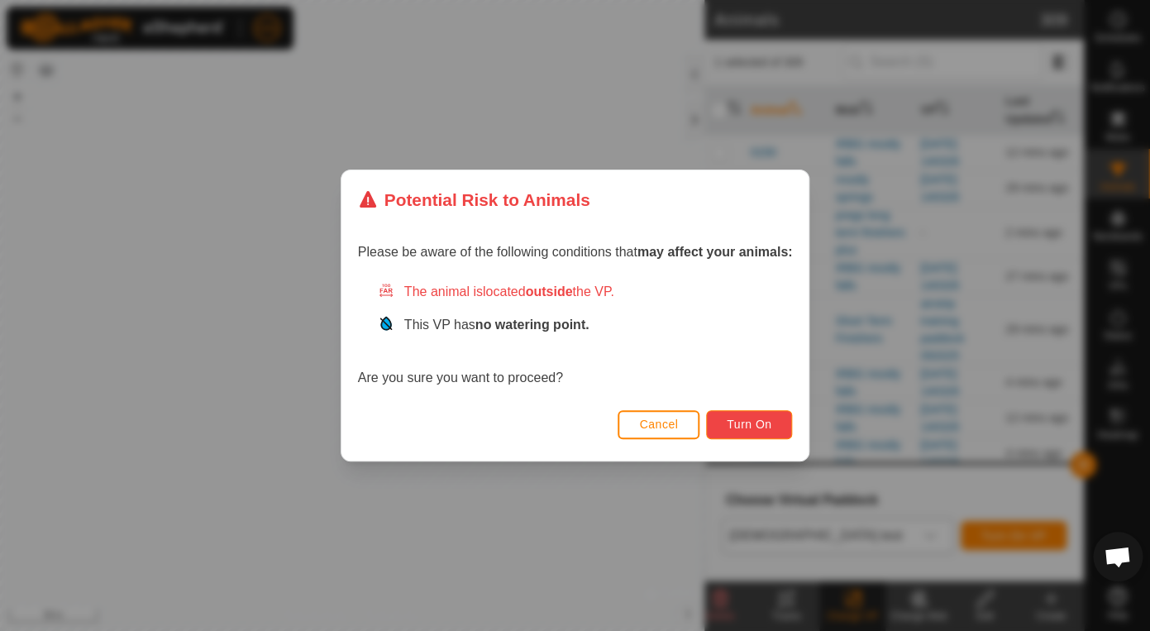
click at [751, 422] on span "Turn On" at bounding box center [749, 423] width 45 height 13
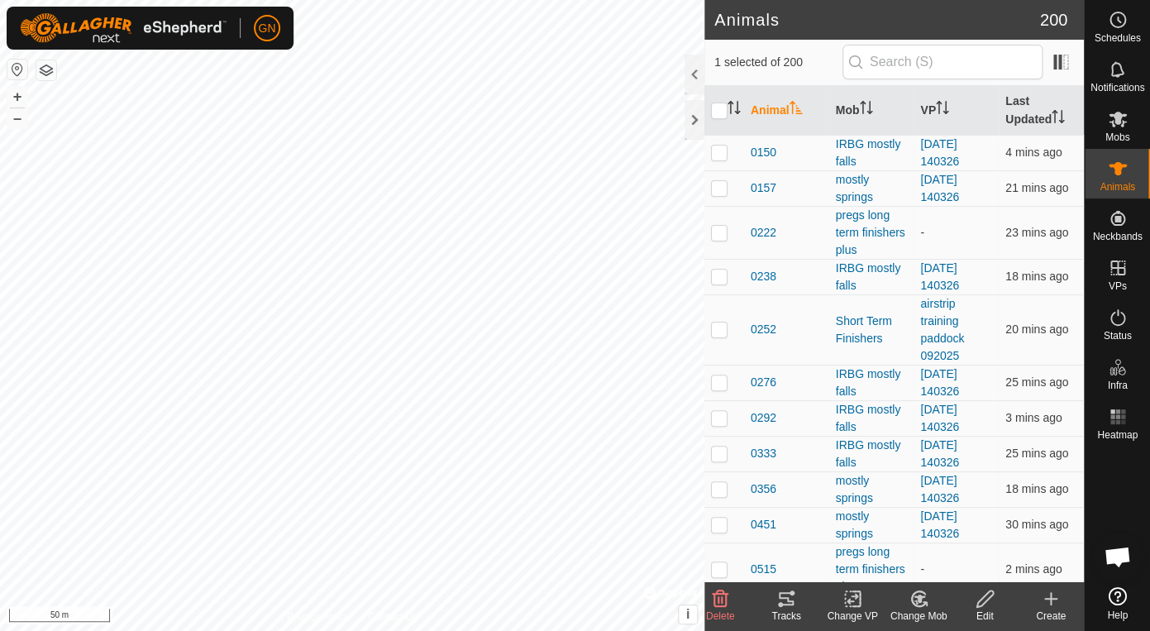
click at [851, 597] on icon at bounding box center [852, 599] width 21 height 20
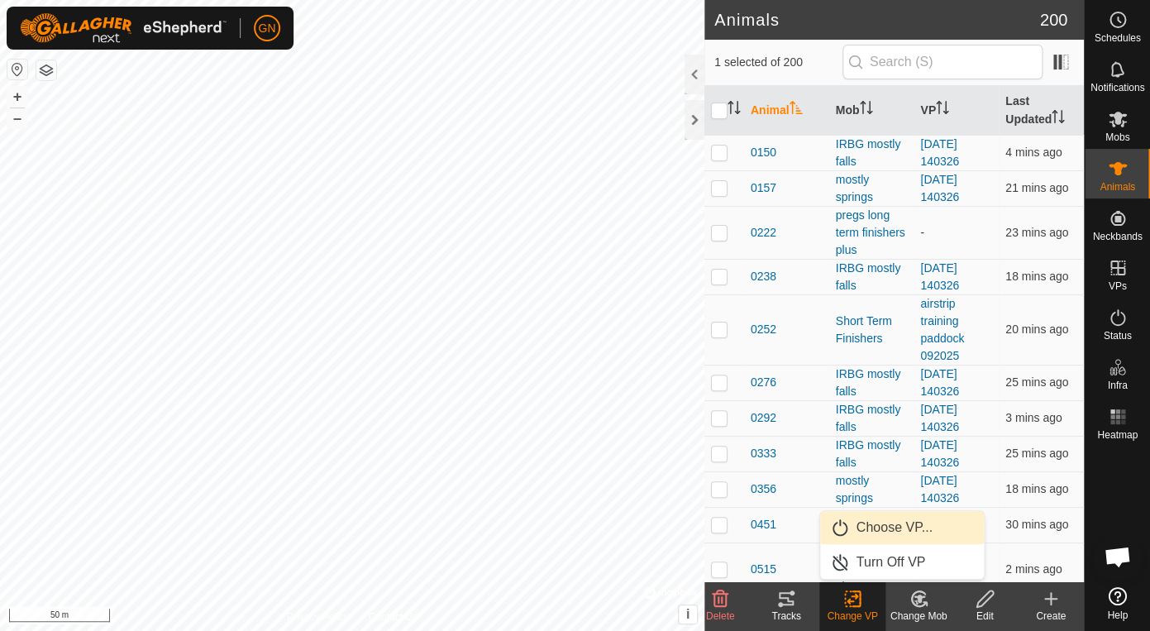
click at [851, 528] on link "Choose VP..." at bounding box center [902, 527] width 164 height 33
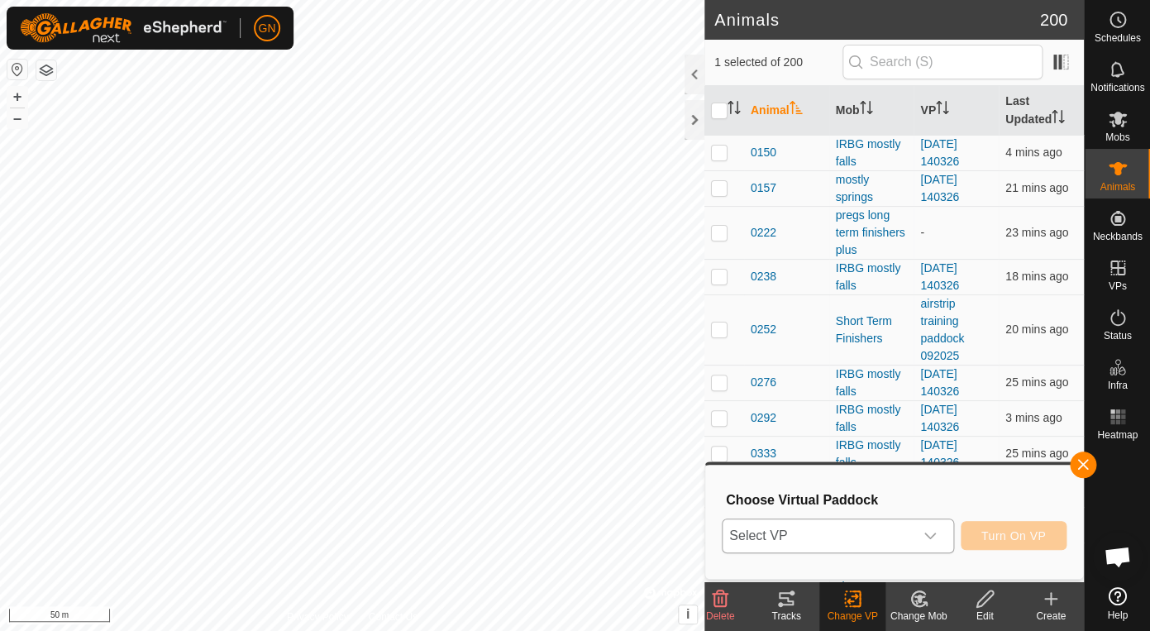
click at [928, 537] on icon "dropdown trigger" at bounding box center [930, 535] width 12 height 7
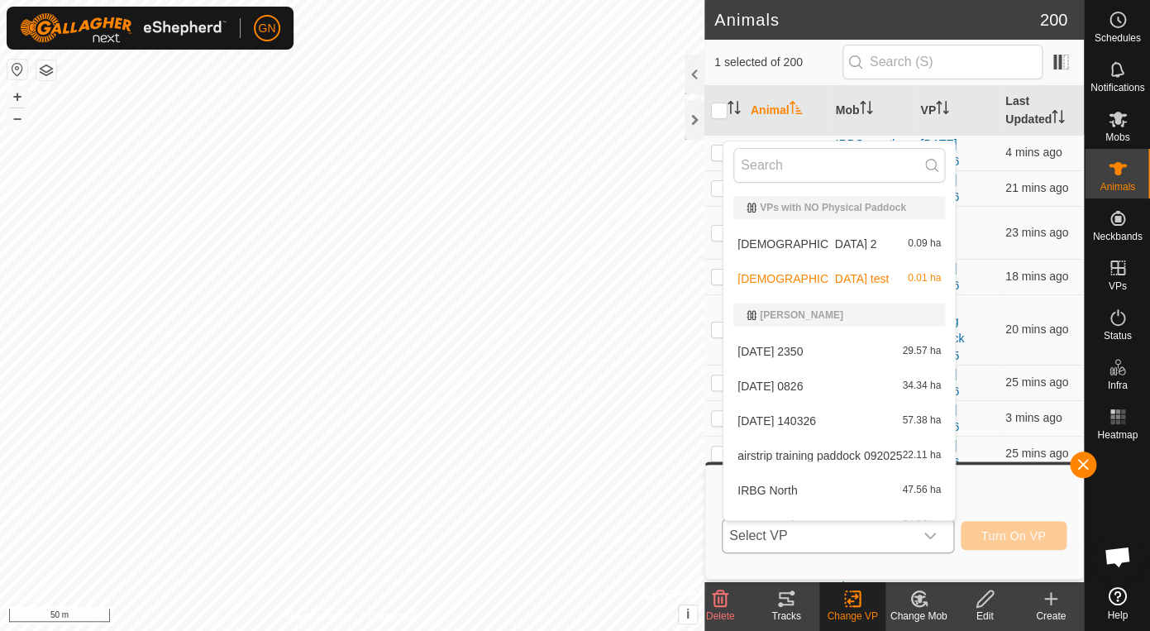
click at [753, 246] on li "[DEMOGRAPHIC_DATA] 2 0.09 ha" at bounding box center [838, 243] width 231 height 33
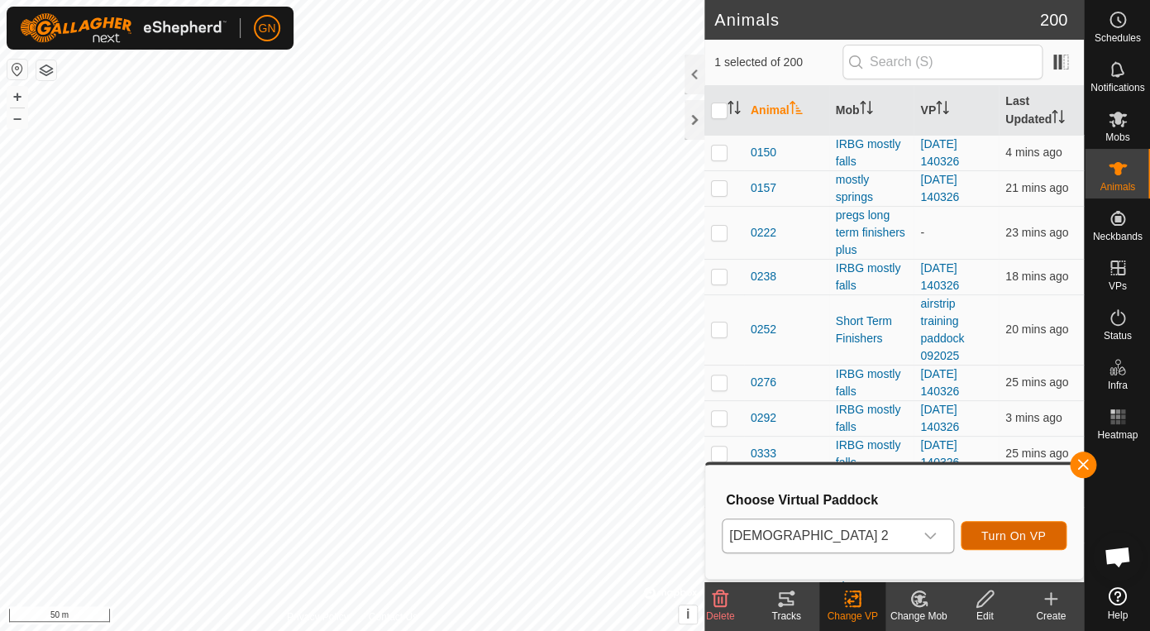
click at [999, 527] on button "Turn On VP" at bounding box center [1014, 535] width 106 height 29
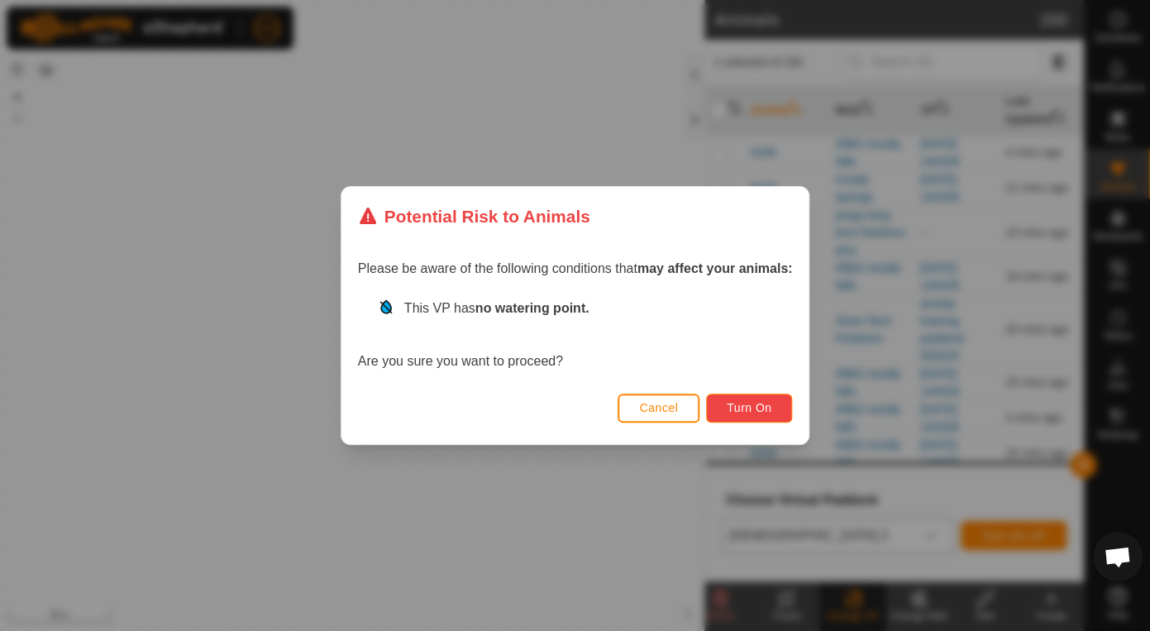
click at [720, 405] on button "Turn On" at bounding box center [749, 408] width 86 height 29
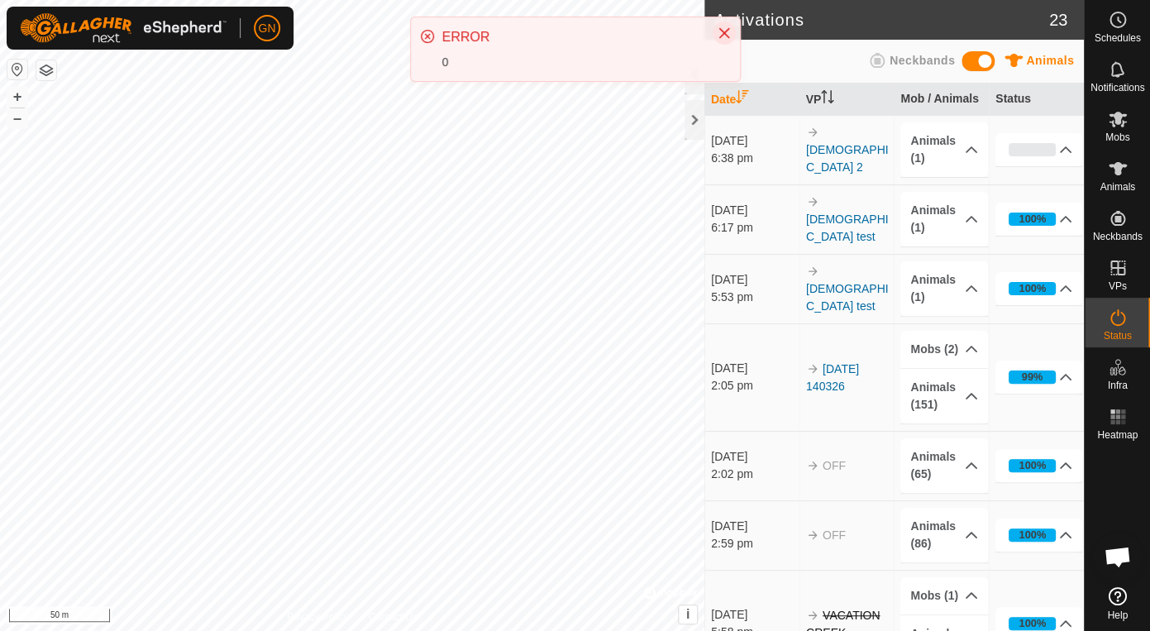
click at [721, 30] on icon "Close" at bounding box center [723, 33] width 11 height 11
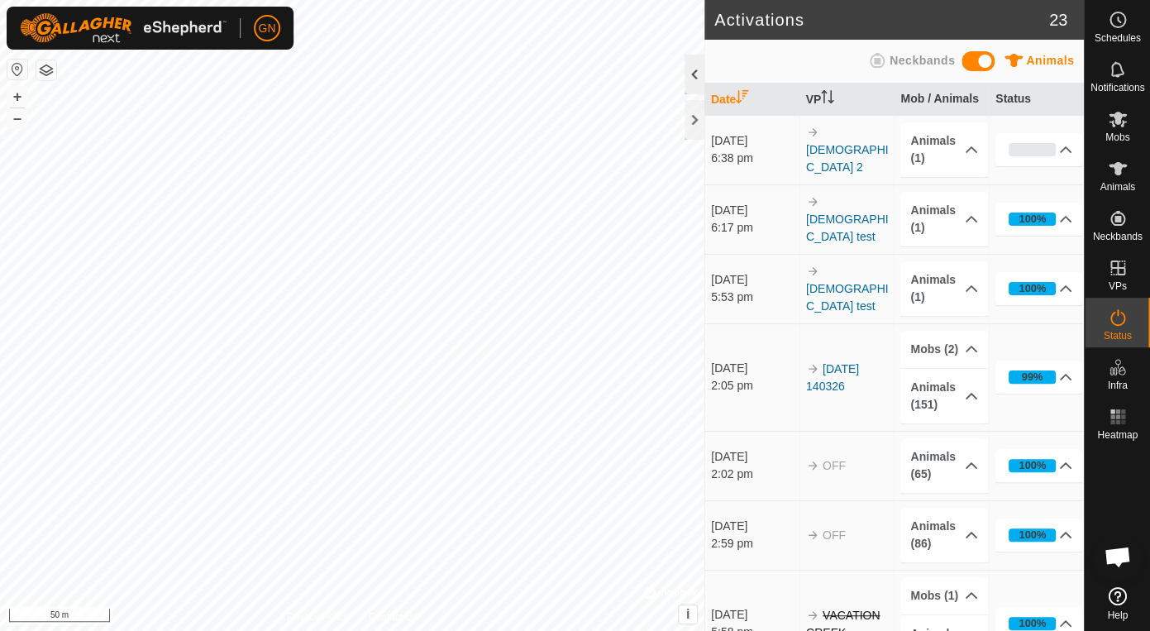
click at [694, 70] on div at bounding box center [695, 75] width 20 height 40
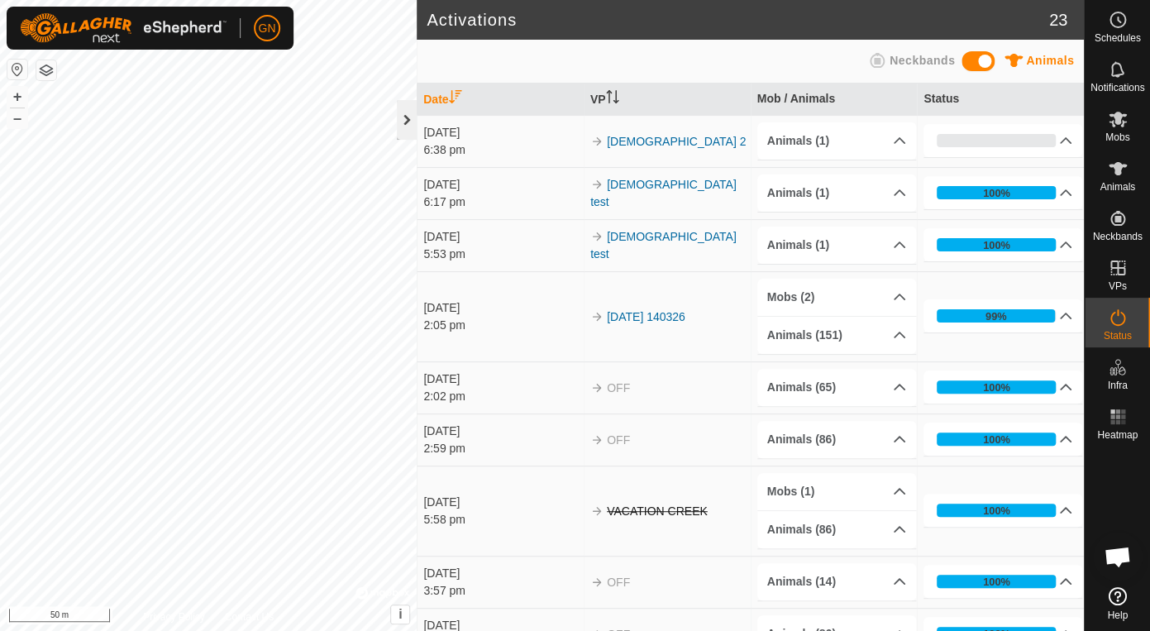
click at [405, 122] on div at bounding box center [407, 120] width 20 height 40
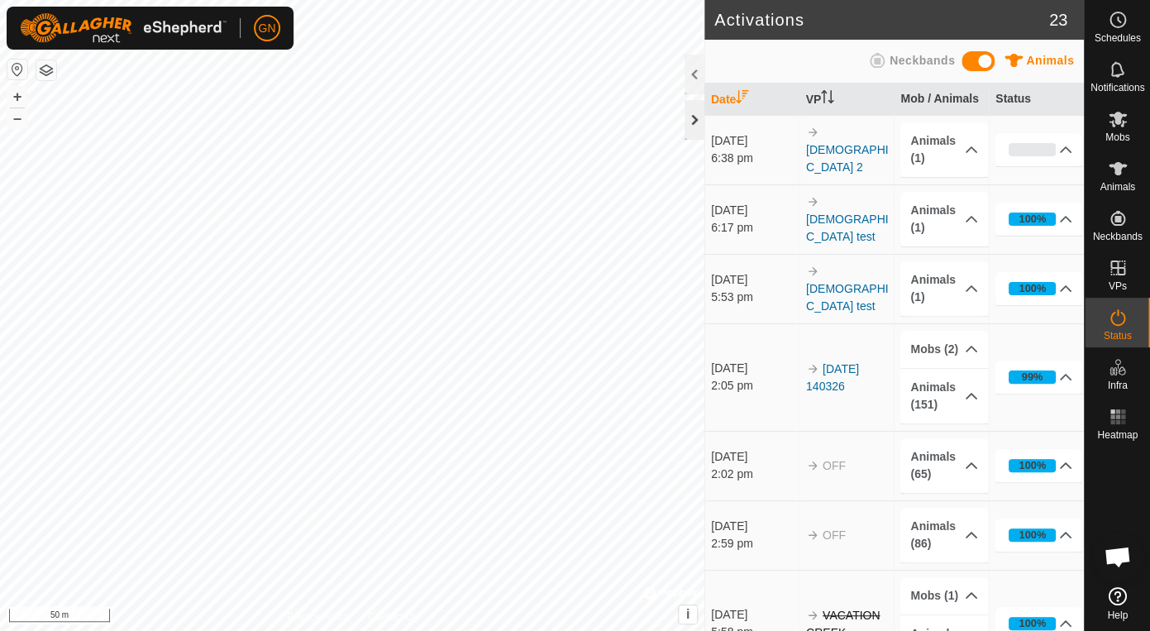
click at [692, 117] on div at bounding box center [695, 120] width 20 height 40
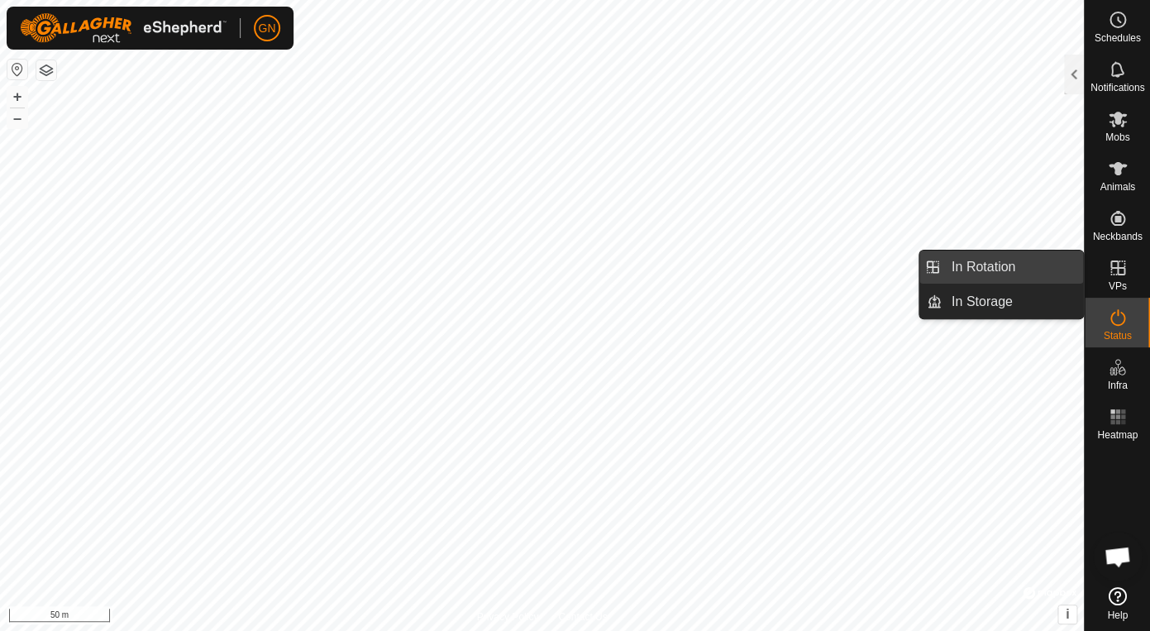
click at [1029, 262] on link "In Rotation" at bounding box center [1012, 266] width 141 height 33
